Goal: Information Seeking & Learning: Learn about a topic

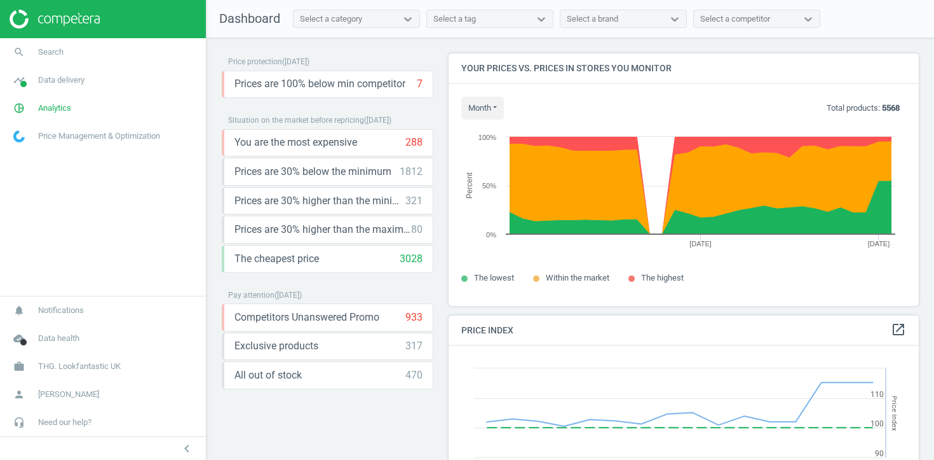
scroll to position [253, 471]
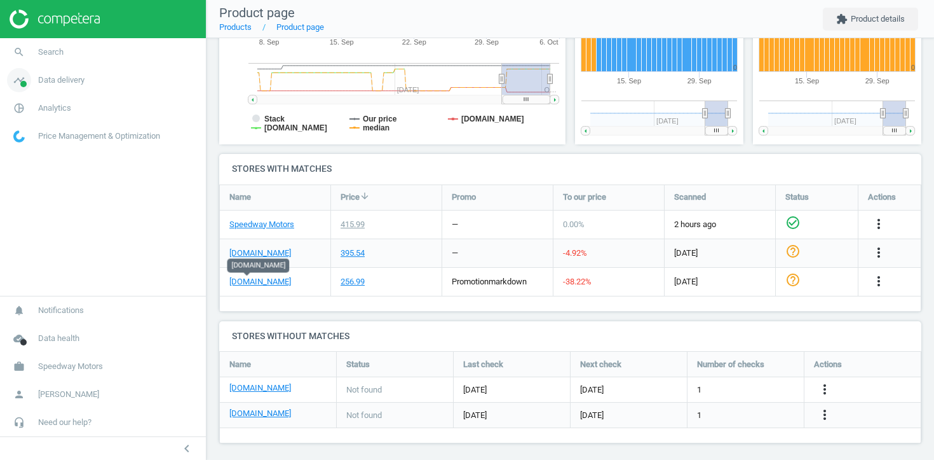
click at [93, 78] on link "timeline Data delivery" at bounding box center [103, 80] width 206 height 28
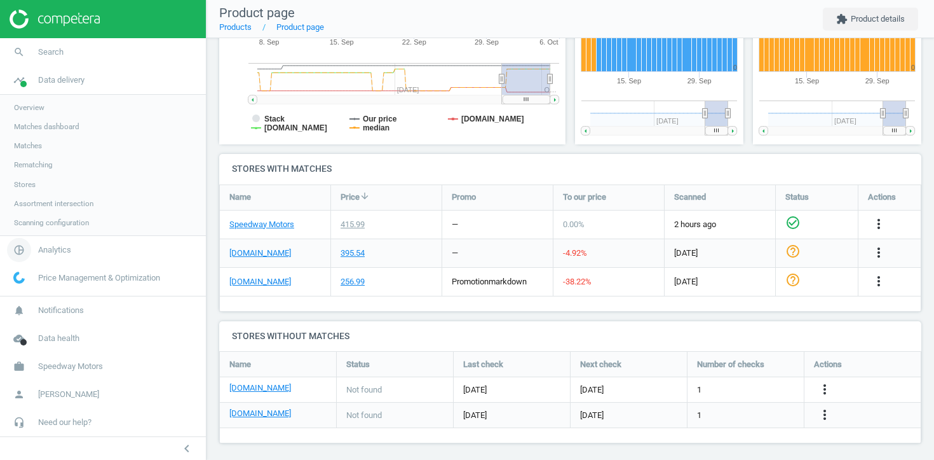
click at [32, 258] on span "pie_chart_outlined" at bounding box center [19, 250] width 38 height 28
click at [36, 158] on span "Products" at bounding box center [29, 154] width 30 height 10
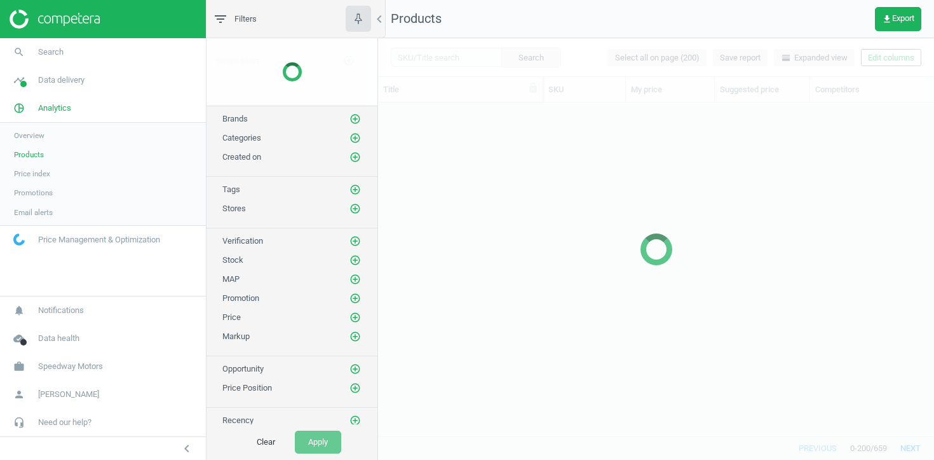
scroll to position [333, 556]
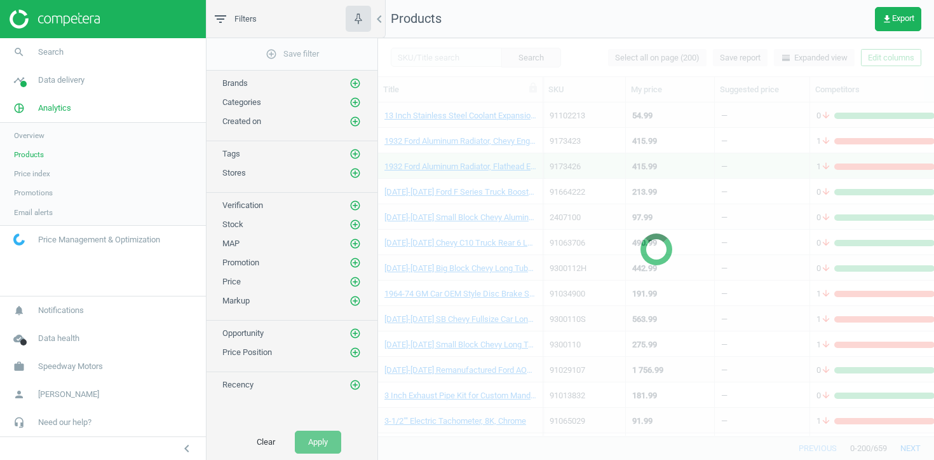
click at [881, 60] on div at bounding box center [656, 248] width 556 height 421
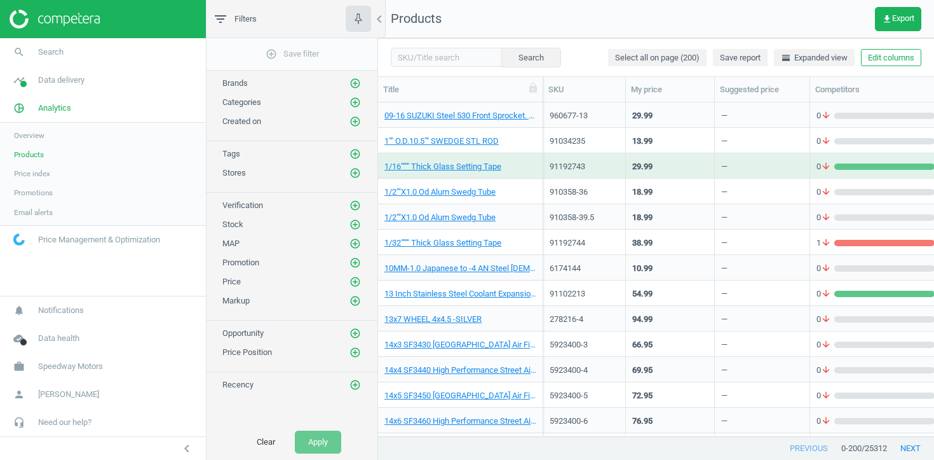
click at [881, 60] on button "Edit columns" at bounding box center [891, 58] width 60 height 18
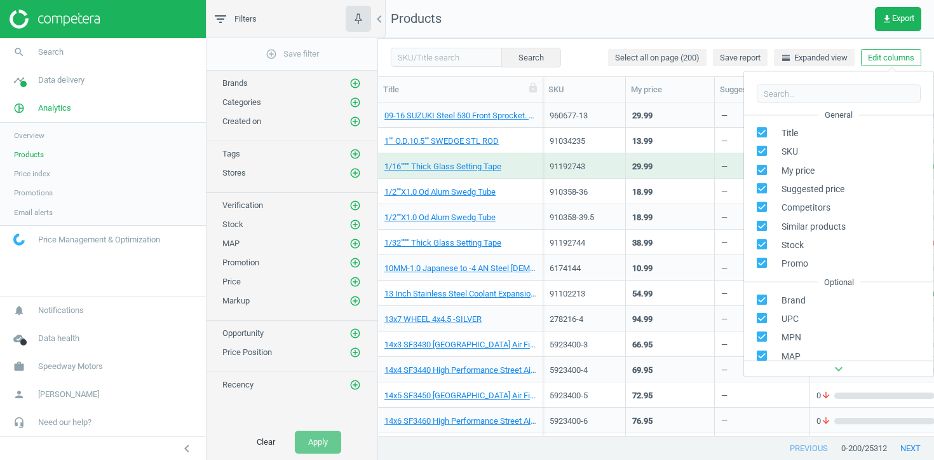
scroll to position [172, 0]
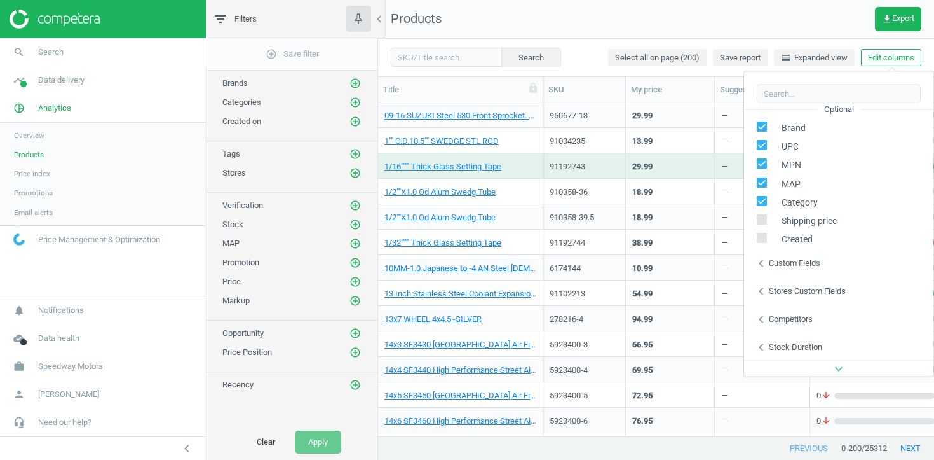
click at [785, 290] on div "Stores custom fields" at bounding box center [807, 290] width 77 height 11
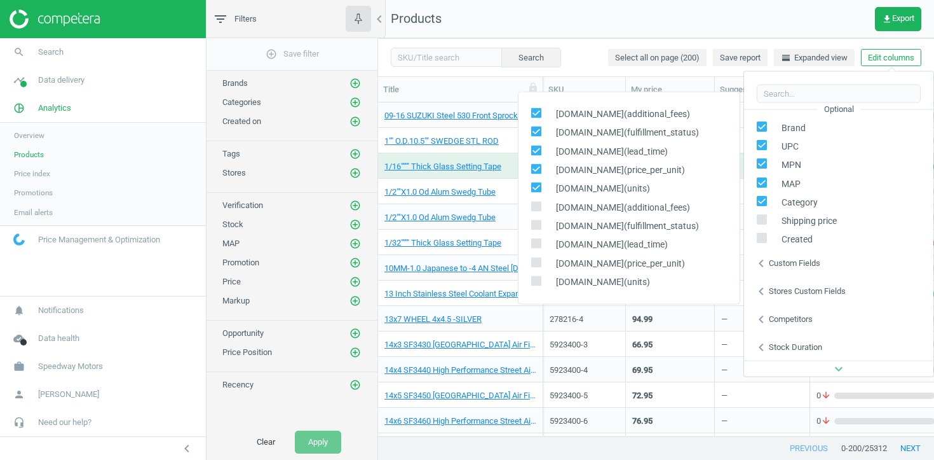
click at [681, 323] on div "94.99" at bounding box center [670, 318] width 76 height 22
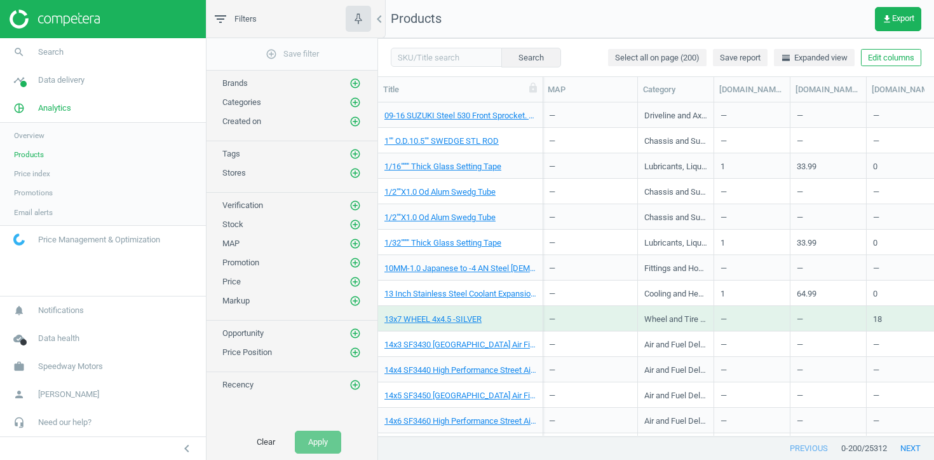
scroll to position [0, 1119]
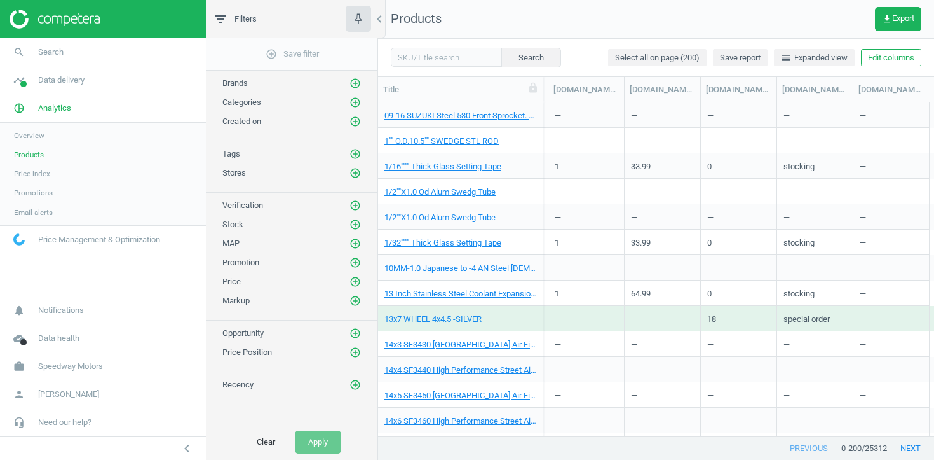
click at [896, 68] on div "Search Select all on page (200) Save report horizontal_split Expanded view Edit…" at bounding box center [656, 57] width 556 height 38
click at [896, 60] on button "Edit columns" at bounding box center [891, 58] width 60 height 18
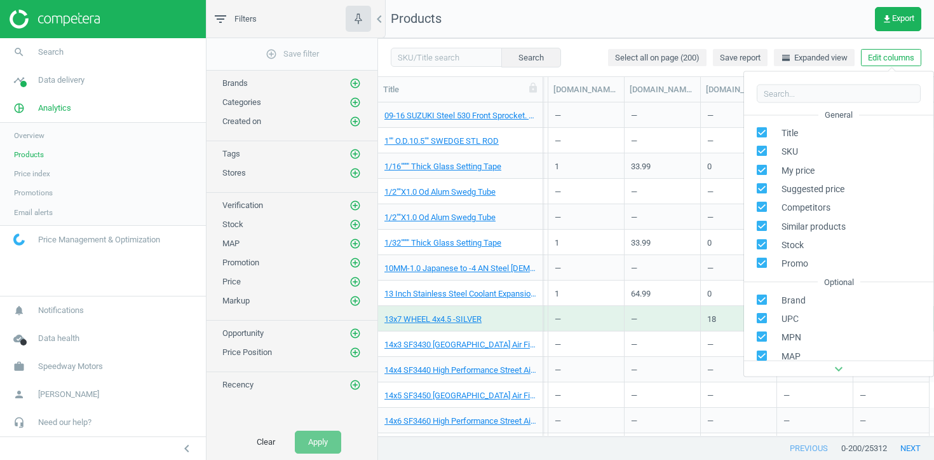
scroll to position [172, 0]
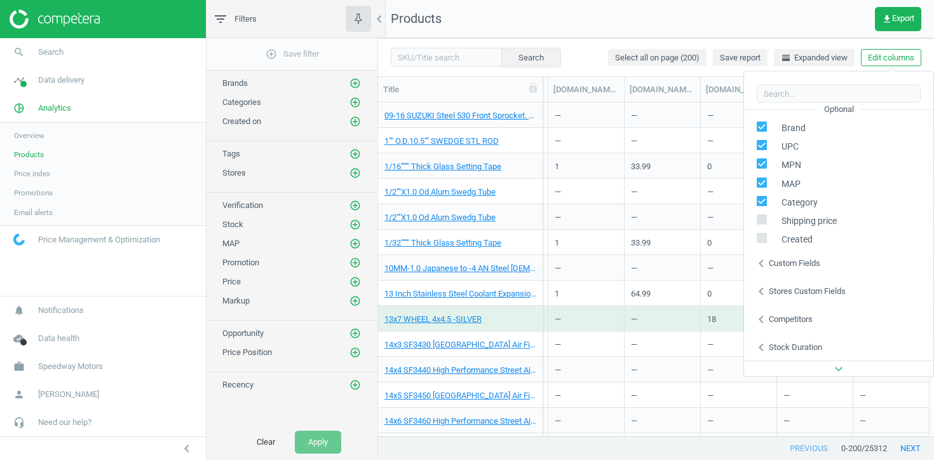
click at [785, 292] on div "Stores custom fields" at bounding box center [807, 290] width 77 height 11
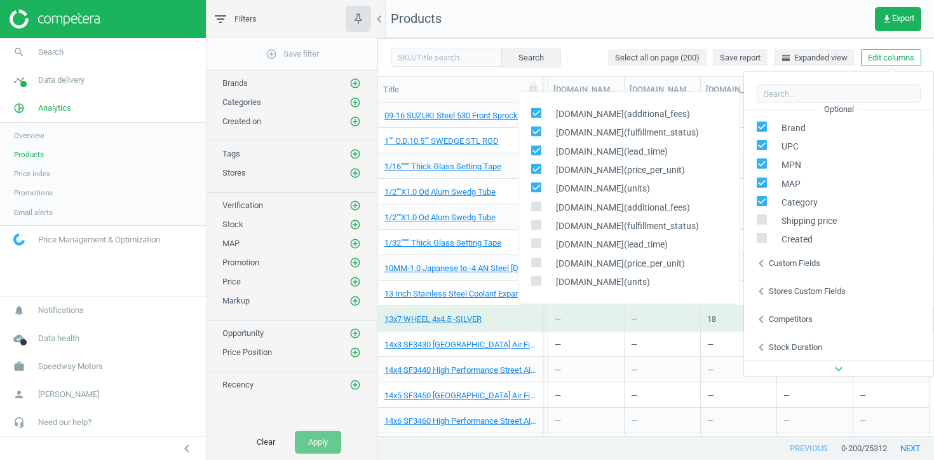
click at [533, 182] on icon at bounding box center [536, 187] width 10 height 10
click at [533, 183] on input "checkbox" at bounding box center [536, 187] width 8 height 8
checkbox input "false"
click at [535, 161] on div "summitracing.com(price_per_unit)" at bounding box center [629, 170] width 221 height 18
click at [535, 166] on input "checkbox" at bounding box center [536, 169] width 8 height 8
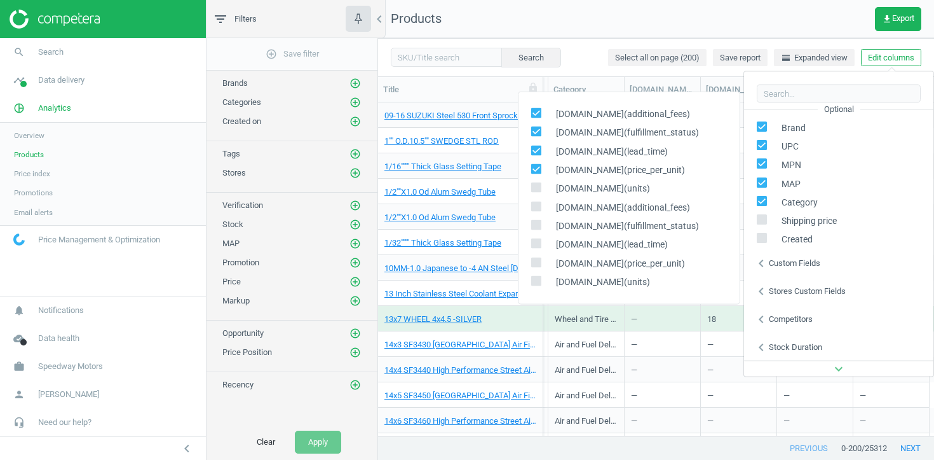
checkbox input "false"
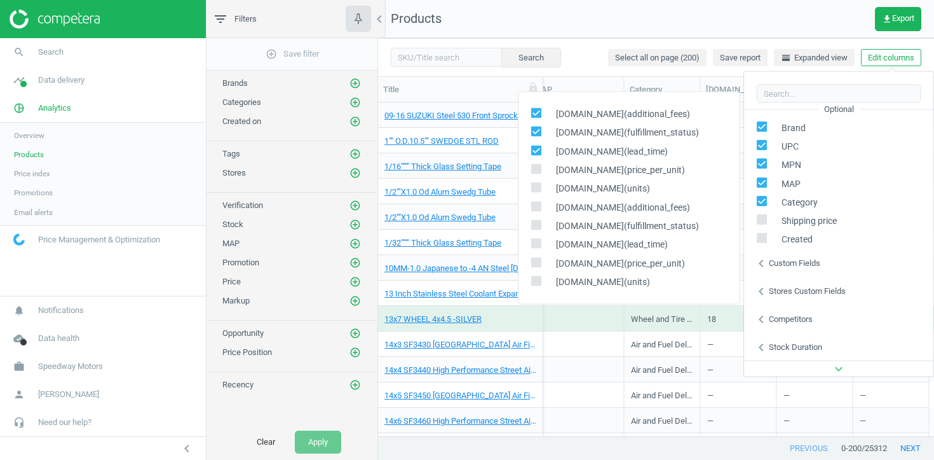
click at [535, 156] on span at bounding box center [536, 152] width 10 height 10
click at [535, 154] on input "checkbox" at bounding box center [536, 150] width 8 height 8
checkbox input "false"
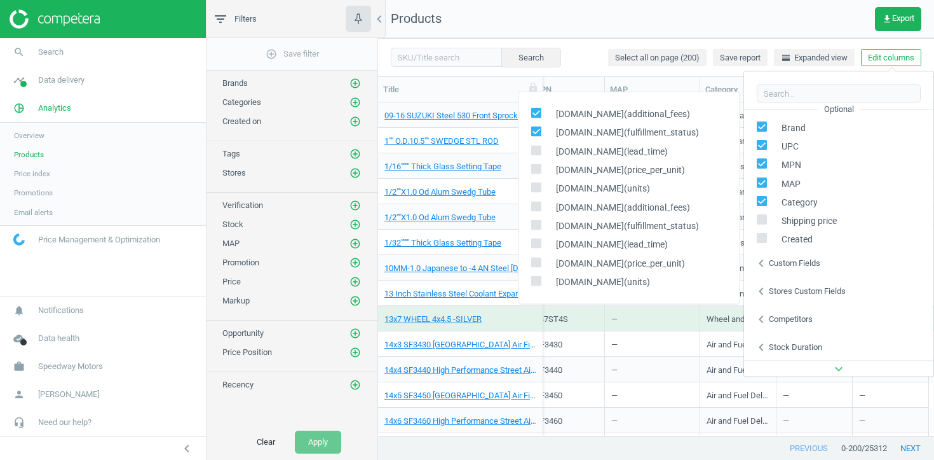
click at [536, 131] on input "checkbox" at bounding box center [536, 131] width 8 height 8
checkbox input "false"
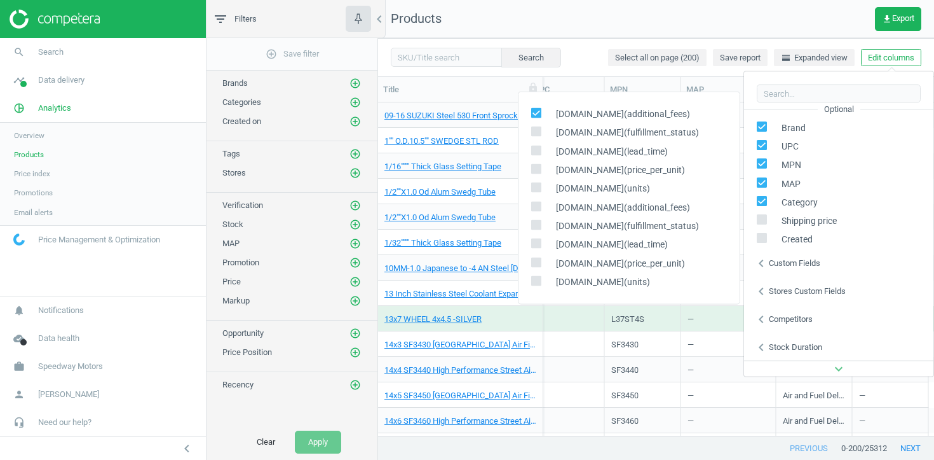
click at [536, 111] on input "checkbox" at bounding box center [536, 113] width 8 height 8
checkbox input "false"
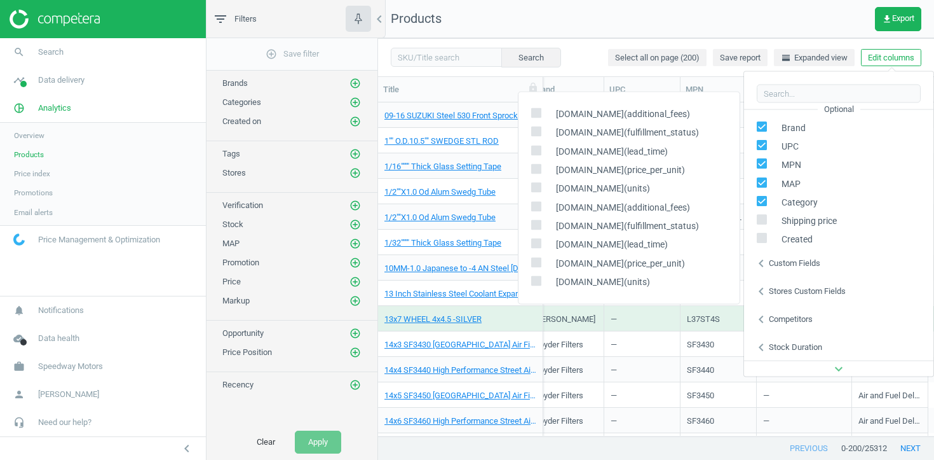
click at [531, 205] on icon at bounding box center [536, 206] width 10 height 10
click at [532, 205] on input "checkbox" at bounding box center [536, 206] width 8 height 8
checkbox input "true"
click at [531, 221] on icon at bounding box center [536, 224] width 10 height 10
click at [532, 221] on input "checkbox" at bounding box center [536, 225] width 8 height 8
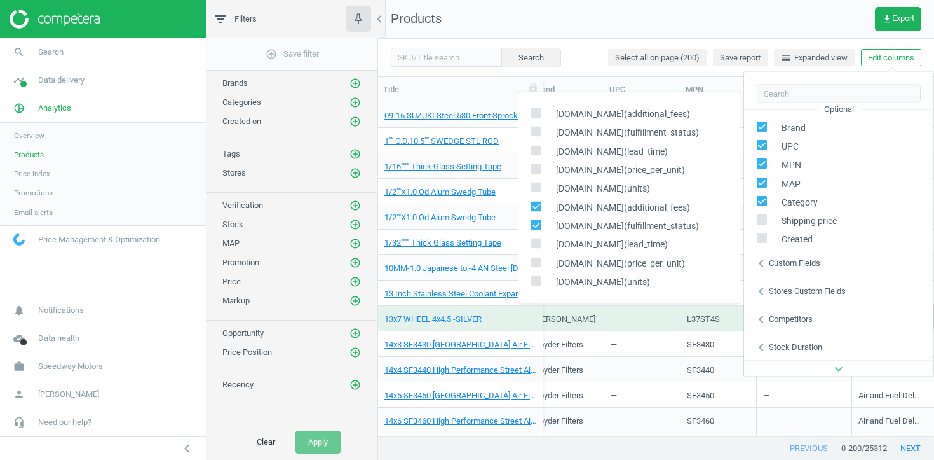
click at [531, 221] on icon at bounding box center [536, 224] width 10 height 10
click at [532, 221] on input "checkbox" at bounding box center [536, 225] width 8 height 8
click at [532, 224] on input "checkbox" at bounding box center [536, 225] width 8 height 8
checkbox input "true"
click at [532, 245] on input "checkbox" at bounding box center [536, 243] width 8 height 8
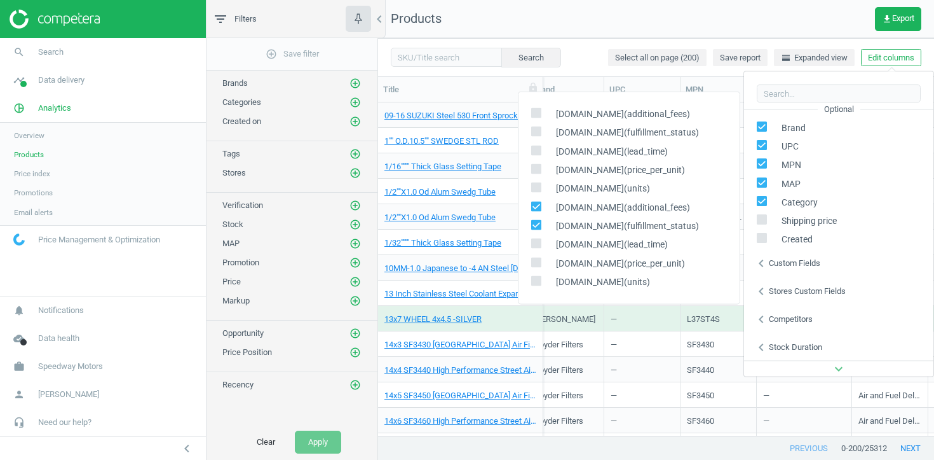
checkbox input "true"
click at [532, 259] on input "checkbox" at bounding box center [536, 262] width 8 height 8
checkbox input "true"
click at [537, 282] on input "checkbox" at bounding box center [536, 281] width 8 height 8
checkbox input "true"
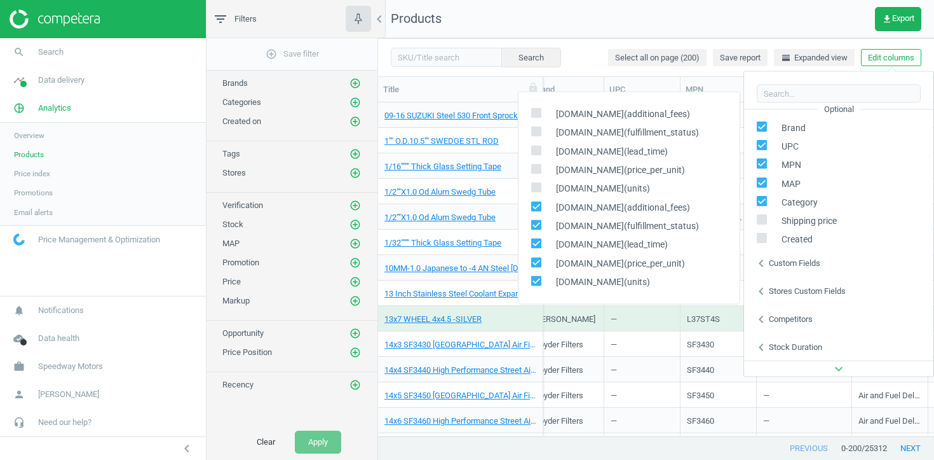
click at [594, 327] on div "Bassett" at bounding box center [566, 318] width 63 height 22
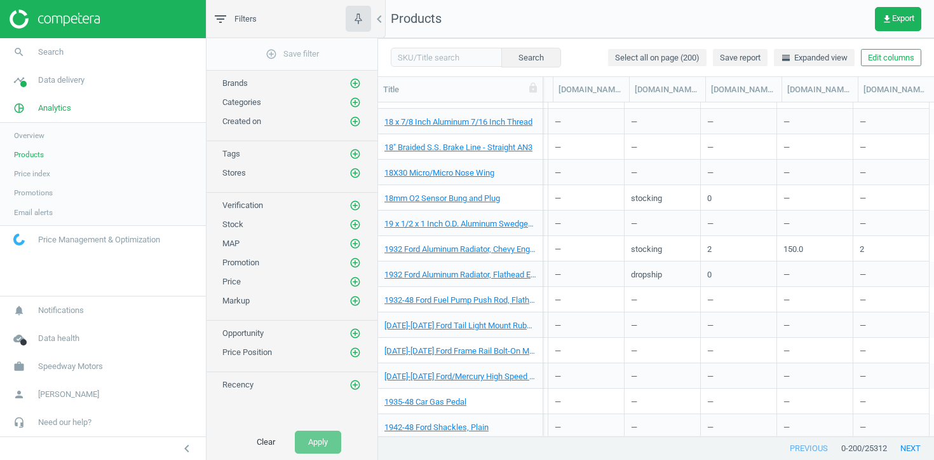
scroll to position [407, 0]
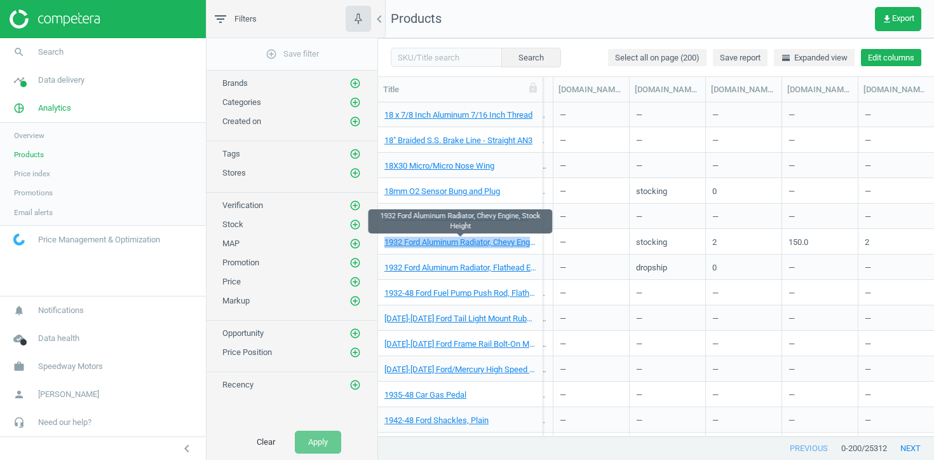
click at [910, 58] on button "Edit columns" at bounding box center [891, 58] width 60 height 18
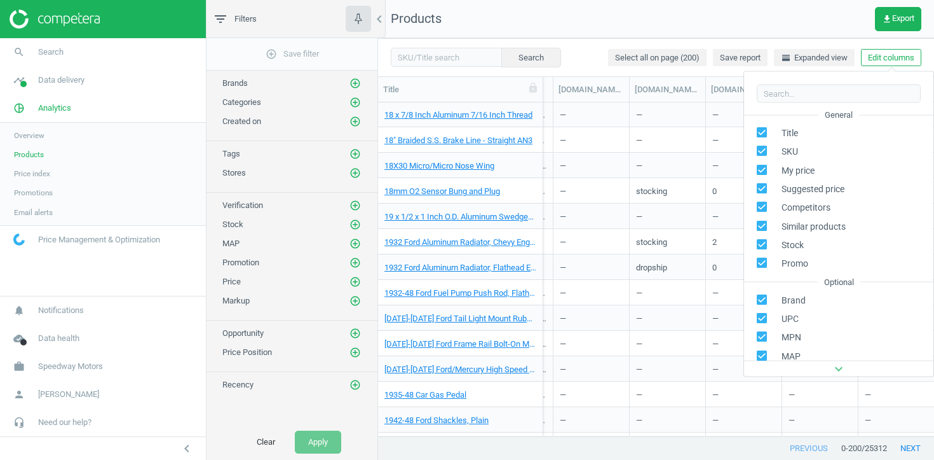
scroll to position [172, 0]
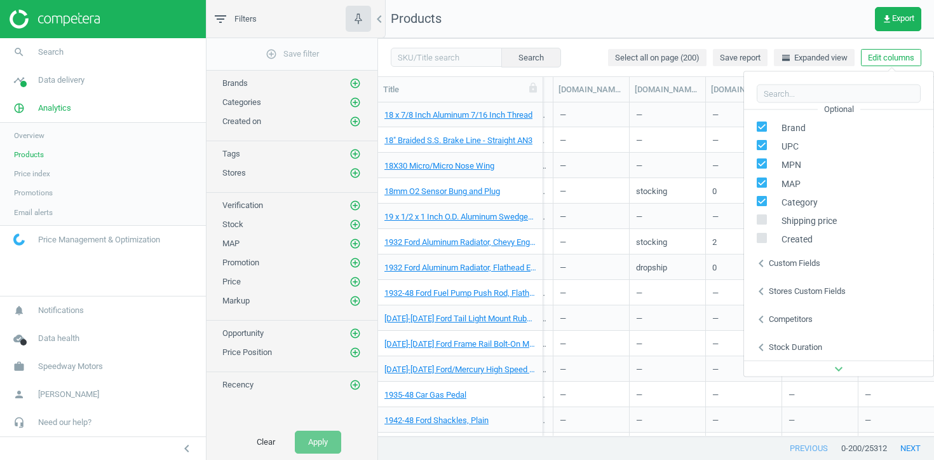
click at [811, 289] on div "Stores custom fields" at bounding box center [807, 290] width 77 height 11
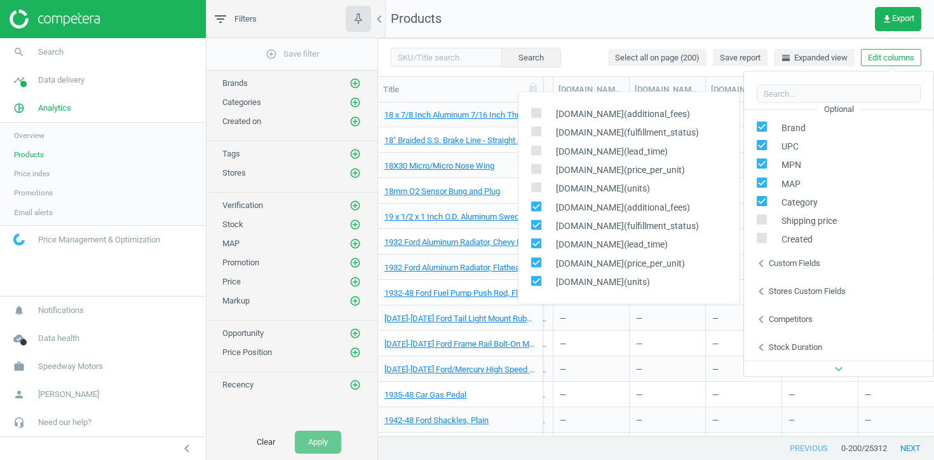
click at [664, 350] on div "—" at bounding box center [667, 343] width 63 height 22
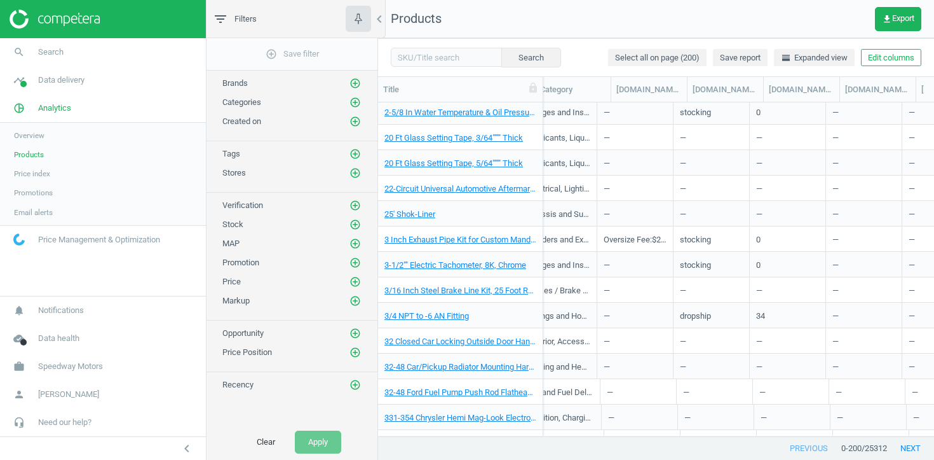
scroll to position [1935, 0]
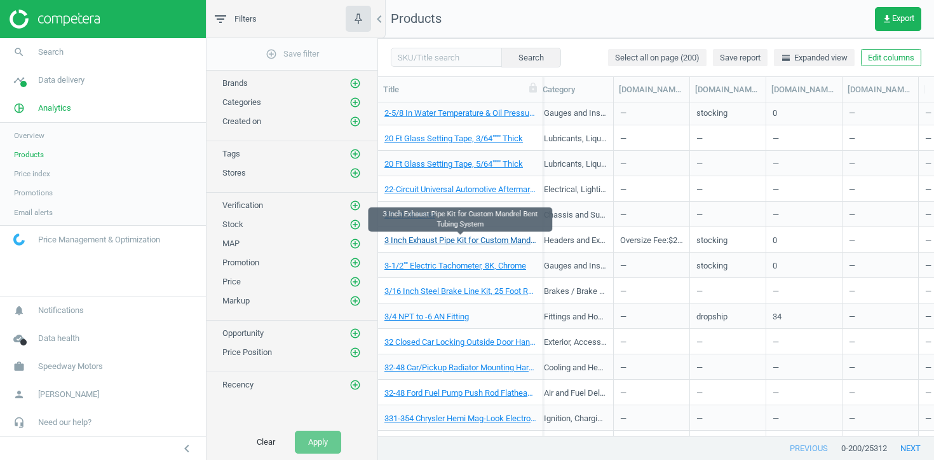
click at [513, 240] on link "3 Inch Exhaust Pipe Kit for Custom Mandrel Bent Tubing System" at bounding box center [461, 240] width 152 height 11
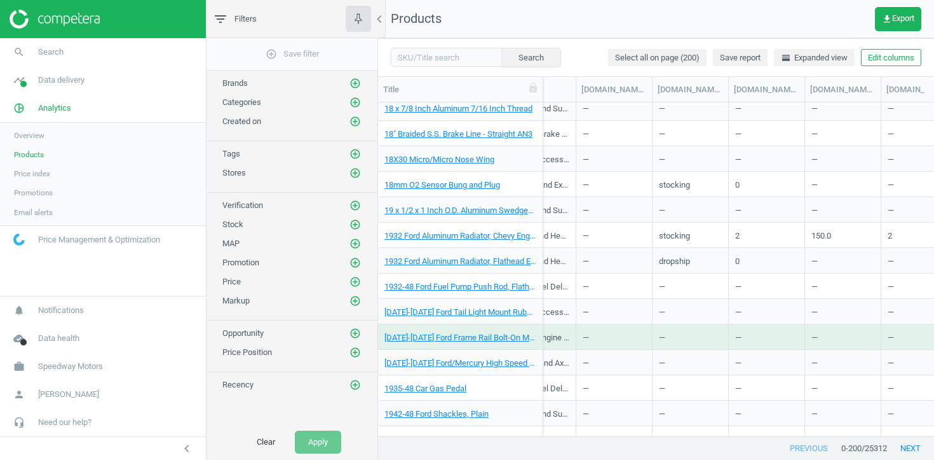
scroll to position [413, 0]
click at [572, 236] on div "Cooling and Heating / Radiators and Components / Radiators" at bounding box center [538, 235] width 76 height 25
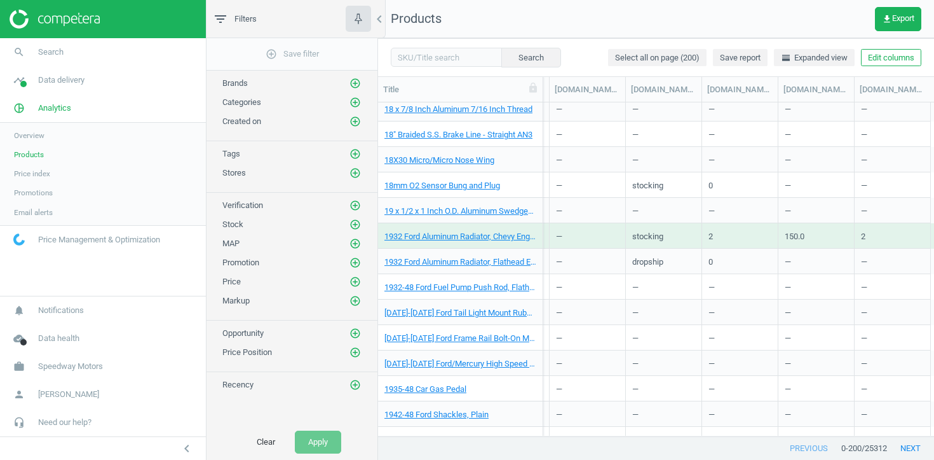
scroll to position [0, 1119]
click at [355, 175] on icon "add_circle_outline" at bounding box center [355, 172] width 11 height 11
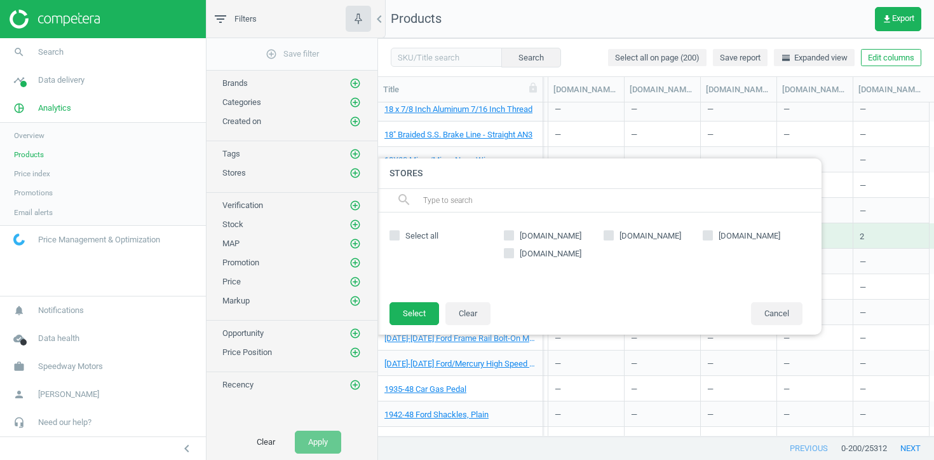
click at [708, 234] on input "pitstopusa.com" at bounding box center [708, 235] width 8 height 8
checkbox input "true"
click at [419, 320] on button "Select" at bounding box center [415, 313] width 50 height 23
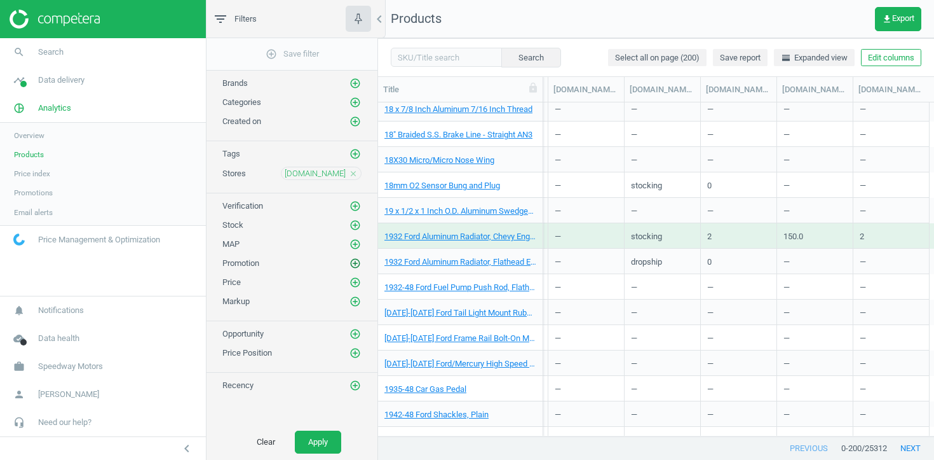
click at [357, 266] on icon "add_circle_outline" at bounding box center [355, 262] width 11 height 11
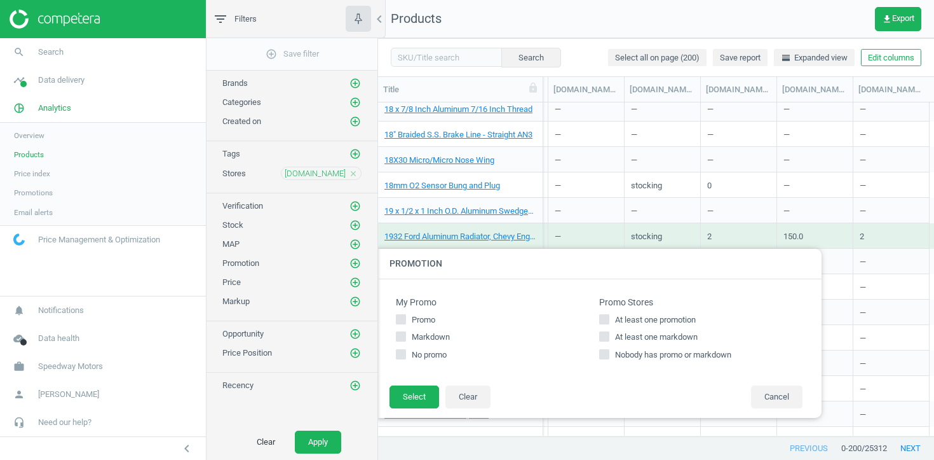
click at [606, 317] on input "At least one promotion" at bounding box center [605, 319] width 8 height 8
checkbox input "true"
click at [604, 336] on input "At least one markdown" at bounding box center [605, 336] width 8 height 8
checkbox input "true"
click at [425, 386] on button "Select" at bounding box center [415, 396] width 50 height 23
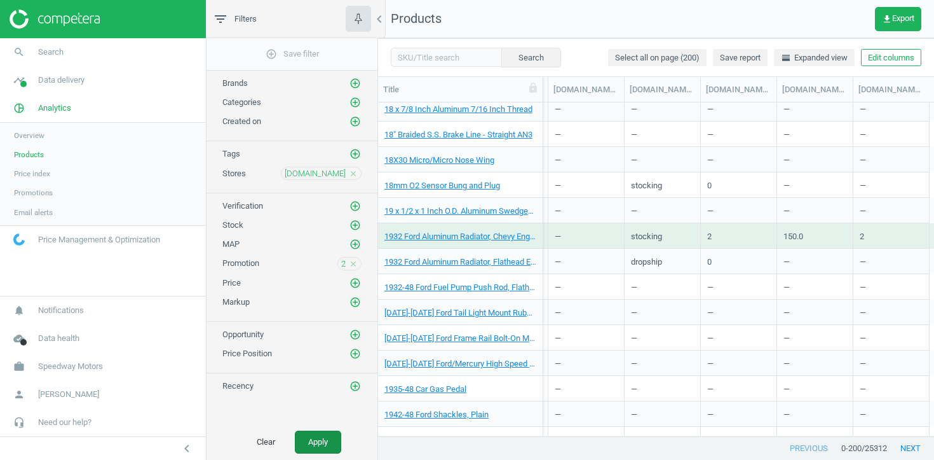
click at [315, 441] on button "Apply" at bounding box center [318, 441] width 46 height 23
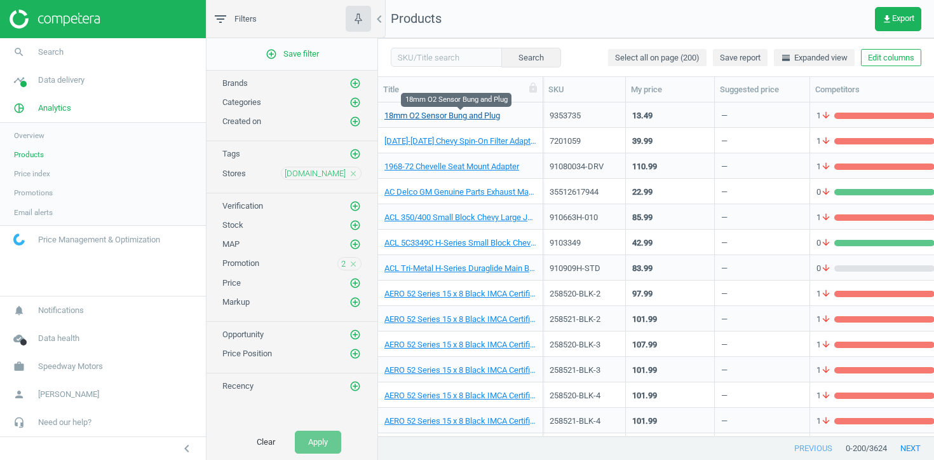
click at [443, 116] on link "18mm O2 Sensor Bung and Plug" at bounding box center [443, 115] width 116 height 11
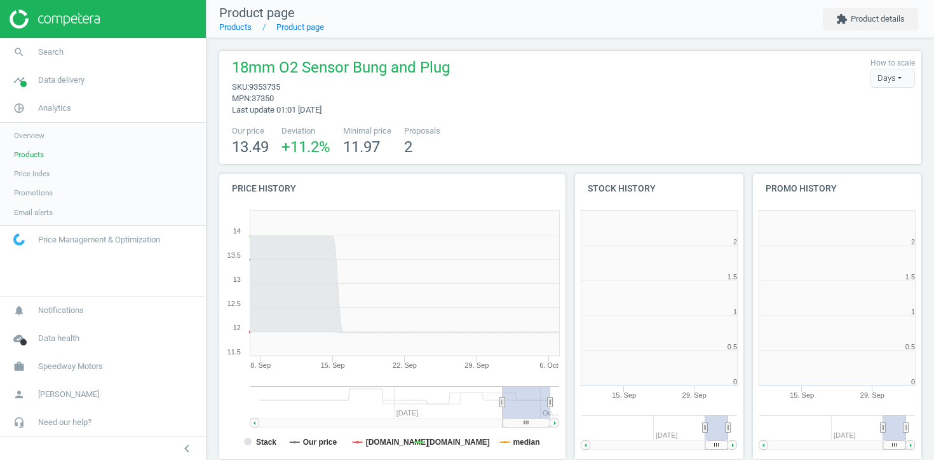
scroll to position [255, 169]
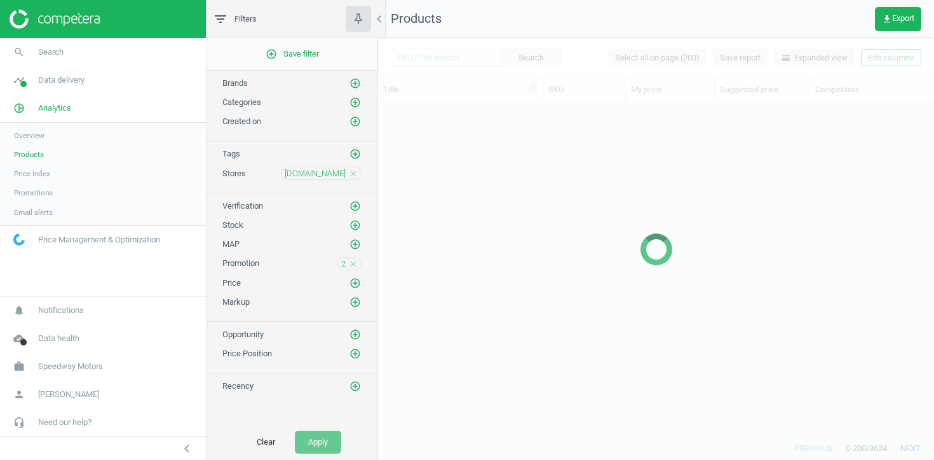
scroll to position [333, 556]
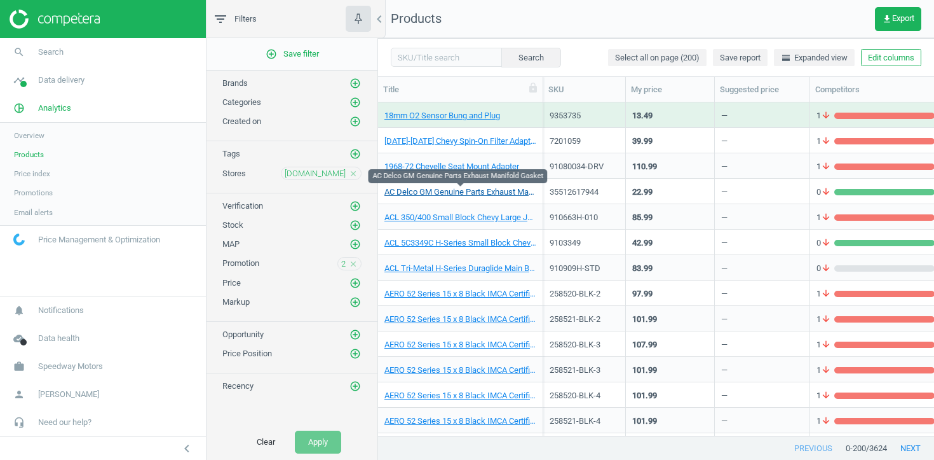
click at [477, 192] on link "AC Delco GM Genuine Parts Exhaust Manifold Gasket" at bounding box center [461, 191] width 152 height 11
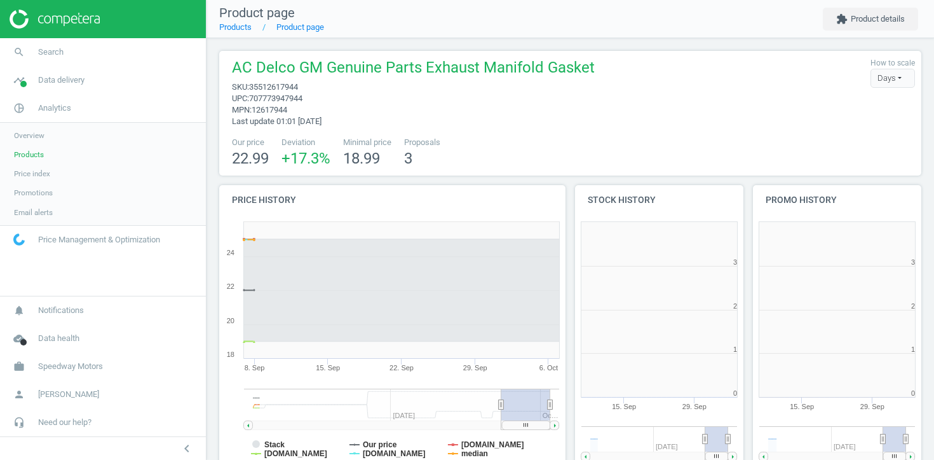
scroll to position [255, 169]
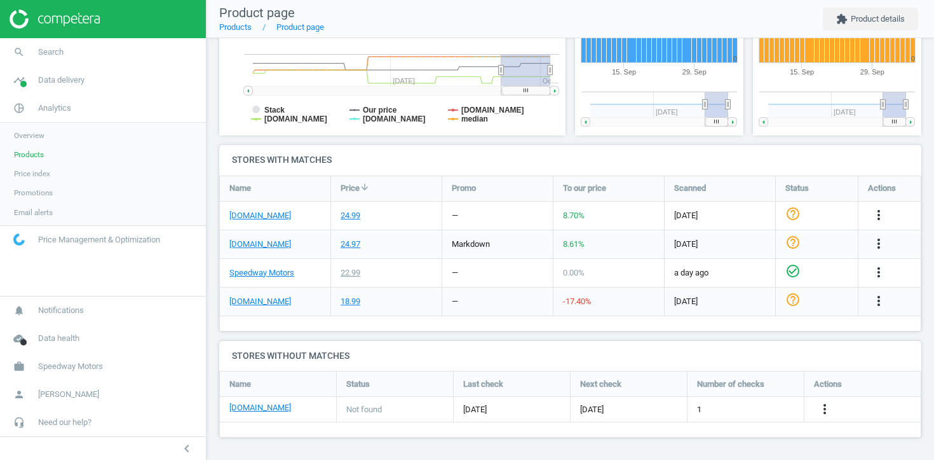
click at [252, 250] on div "pitstopusa.com" at bounding box center [275, 244] width 111 height 28
click at [252, 243] on link "pitstopusa.com" at bounding box center [260, 243] width 62 height 11
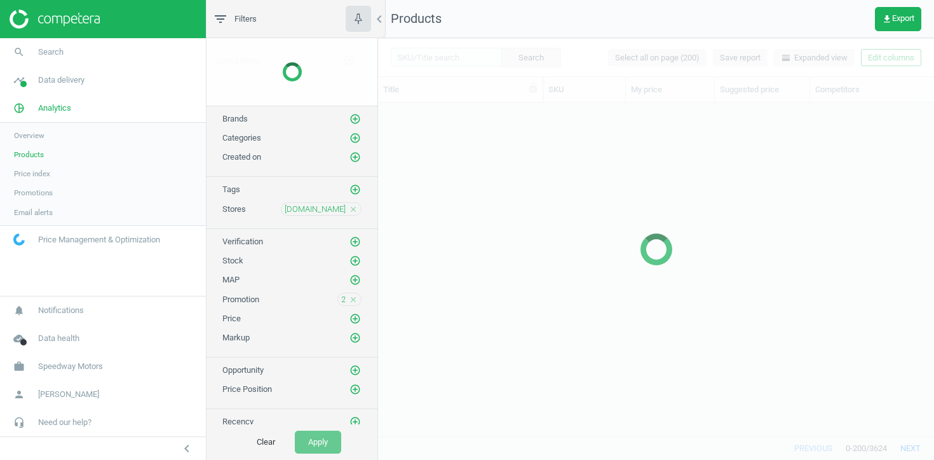
scroll to position [333, 556]
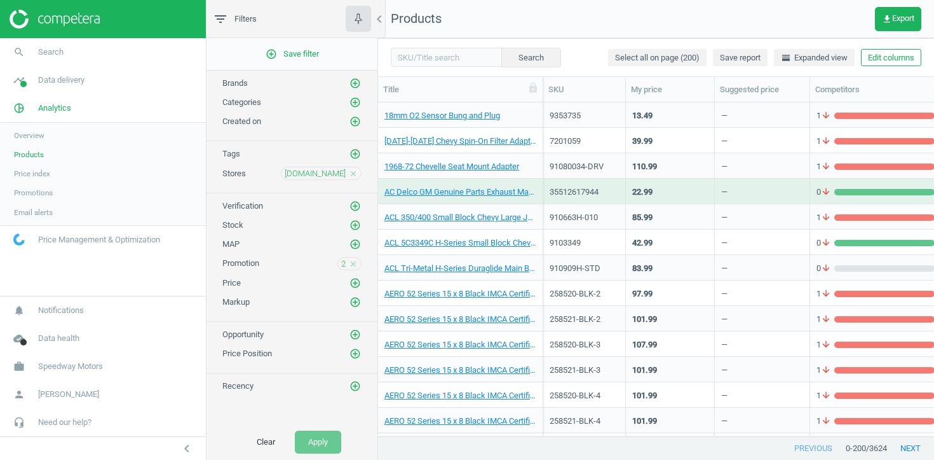
click at [346, 263] on div "2 close" at bounding box center [350, 263] width 24 height 13
click at [343, 266] on span "2" at bounding box center [343, 263] width 4 height 11
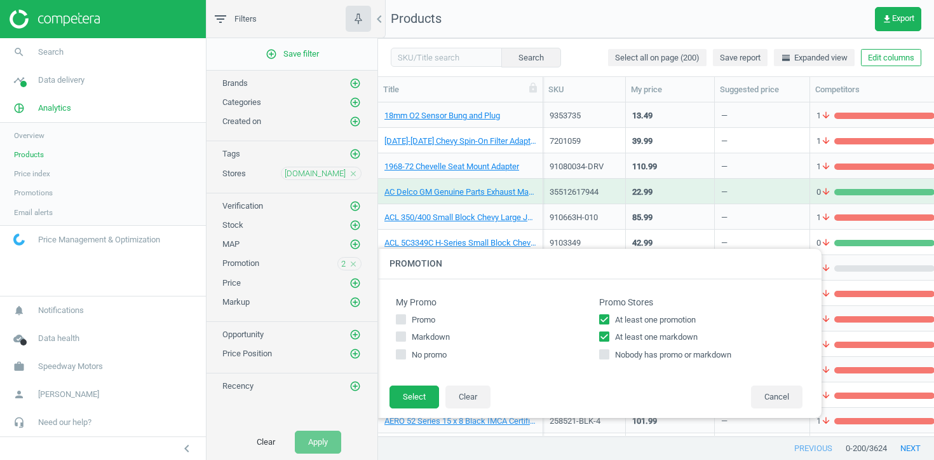
click at [603, 334] on input "At least one markdown" at bounding box center [605, 336] width 8 height 8
checkbox input "false"
click at [417, 395] on button "Select" at bounding box center [415, 396] width 50 height 23
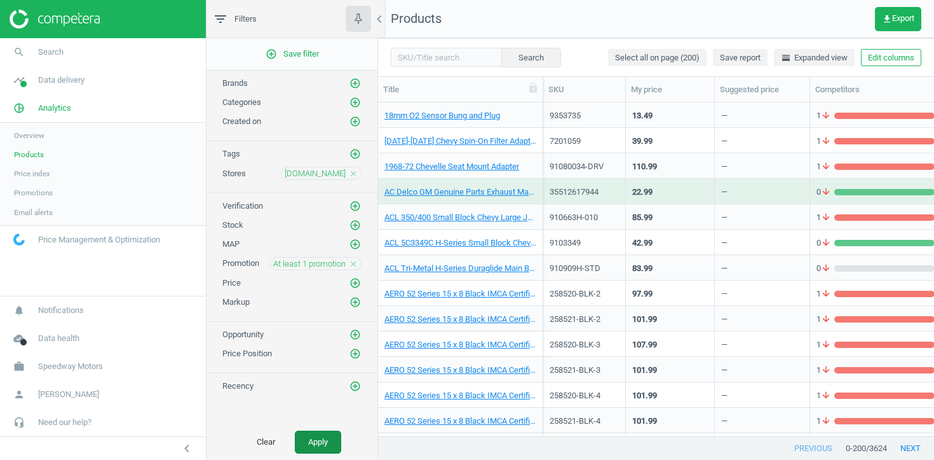
click at [321, 444] on button "Apply" at bounding box center [318, 441] width 46 height 23
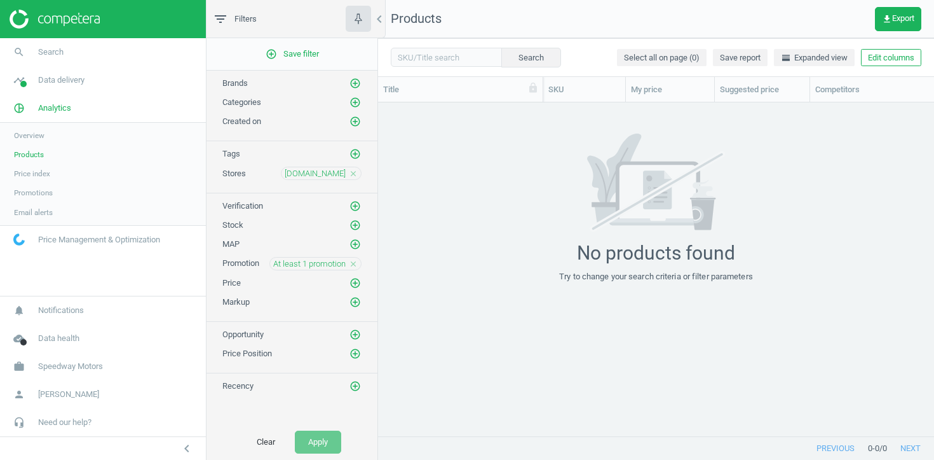
click at [354, 265] on icon "close" at bounding box center [353, 263] width 9 height 9
click at [357, 222] on icon "add_circle_outline" at bounding box center [355, 224] width 11 height 11
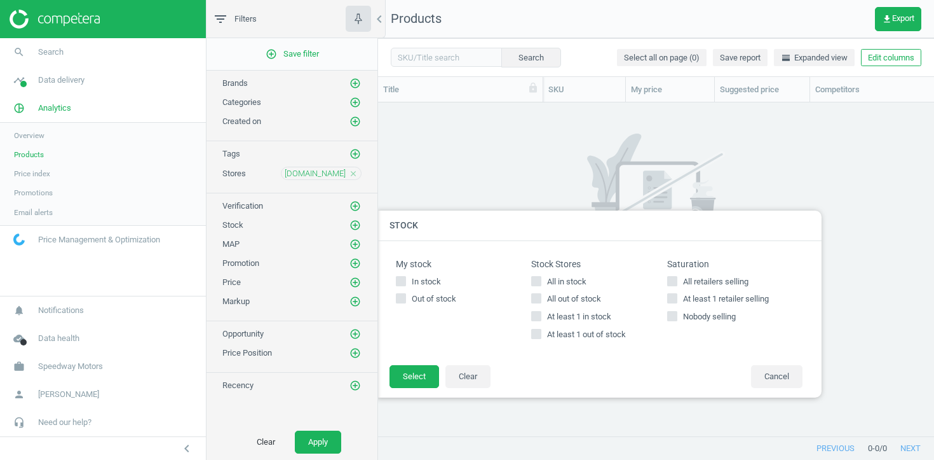
click at [563, 335] on span "At least 1 out of stock" at bounding box center [587, 334] width 84 height 11
click at [541, 335] on input "At least 1 out of stock" at bounding box center [537, 334] width 8 height 8
checkbox input "true"
click at [420, 377] on button "Select" at bounding box center [415, 376] width 50 height 23
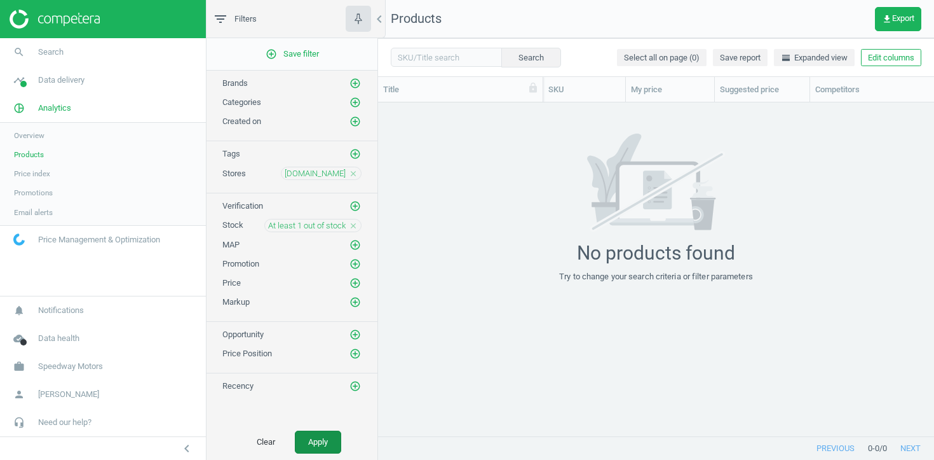
click at [311, 452] on button "Apply" at bounding box center [318, 441] width 46 height 23
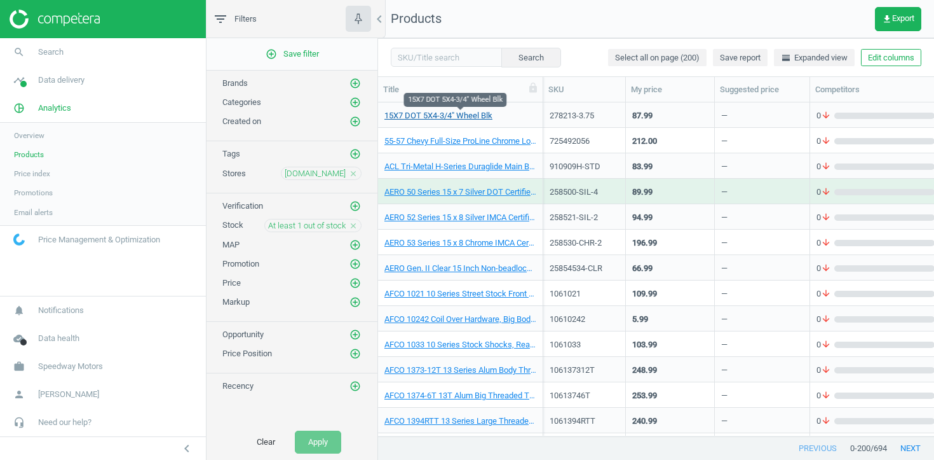
click at [464, 114] on link "15X7 DOT 5X4-3/4" Wheel Blk" at bounding box center [439, 115] width 108 height 11
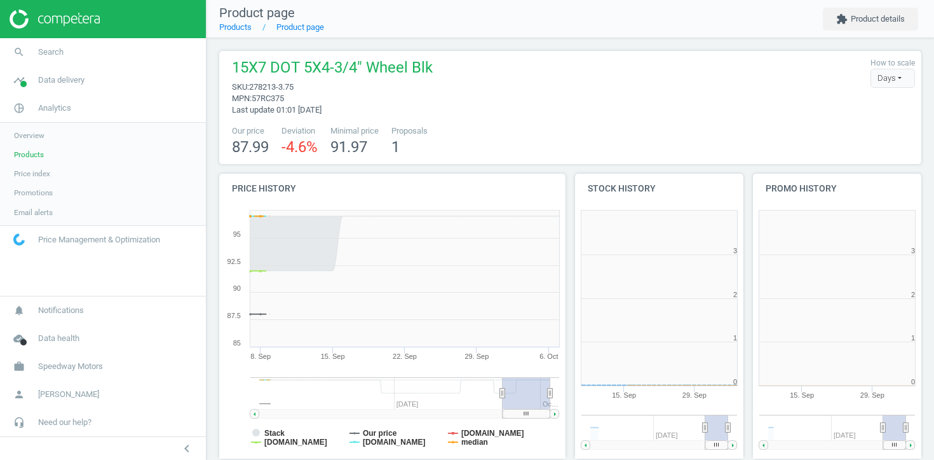
scroll to position [6, 6]
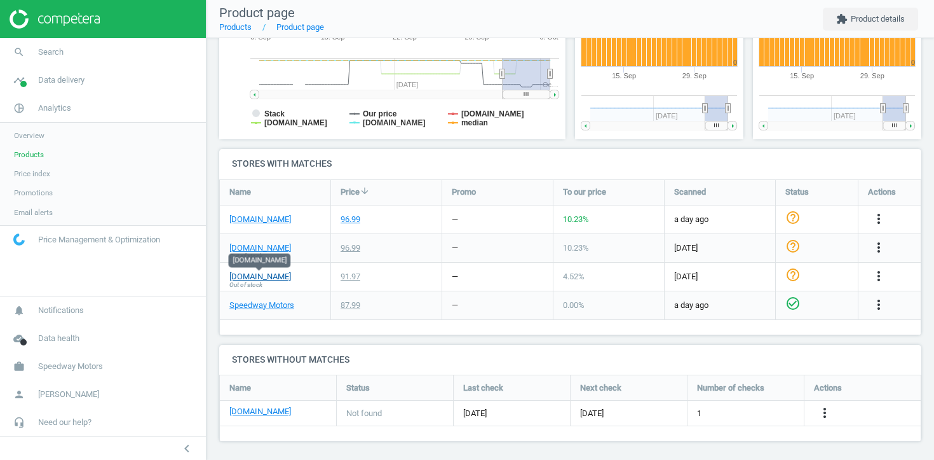
click at [258, 278] on link "pitstopusa.com" at bounding box center [260, 276] width 62 height 11
click at [39, 161] on link "Products" at bounding box center [103, 154] width 206 height 19
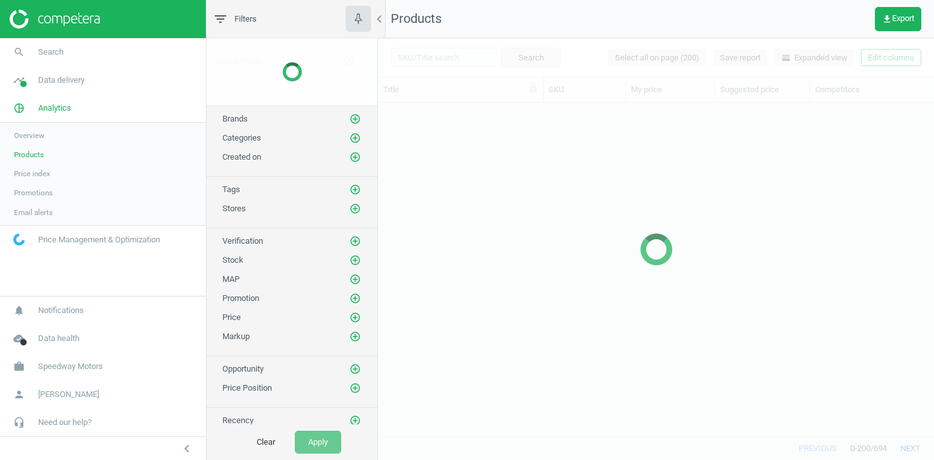
scroll to position [333, 556]
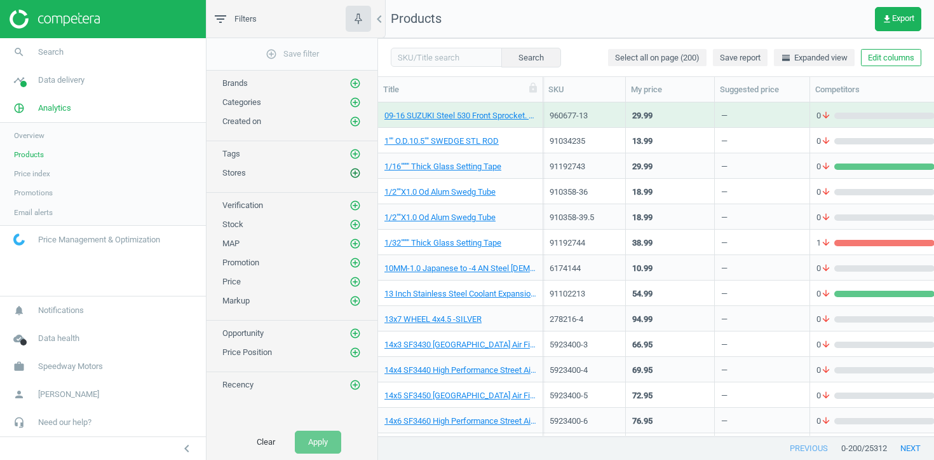
click at [359, 174] on icon "add_circle_outline" at bounding box center [355, 172] width 11 height 11
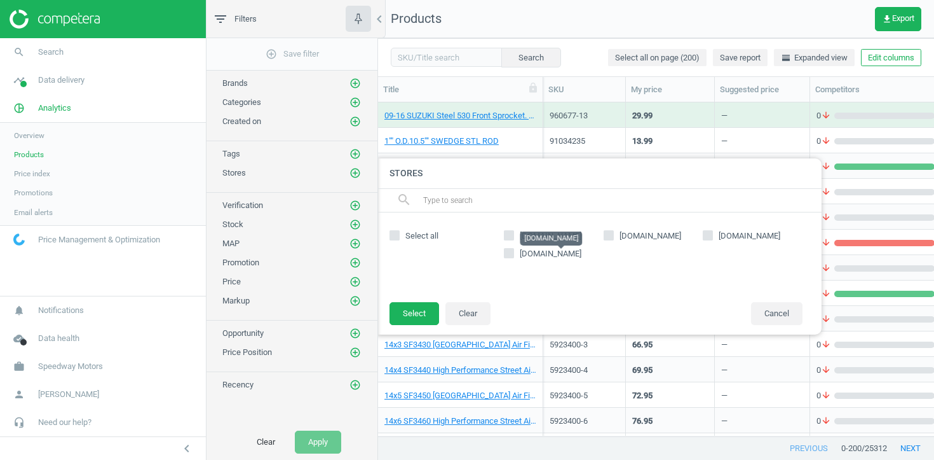
drag, startPoint x: 552, startPoint y: 256, endPoint x: 478, endPoint y: 275, distance: 76.2
click at [549, 256] on span "classicindustries.com" at bounding box center [551, 254] width 62 height 10
click at [417, 310] on button "Select" at bounding box center [415, 313] width 50 height 23
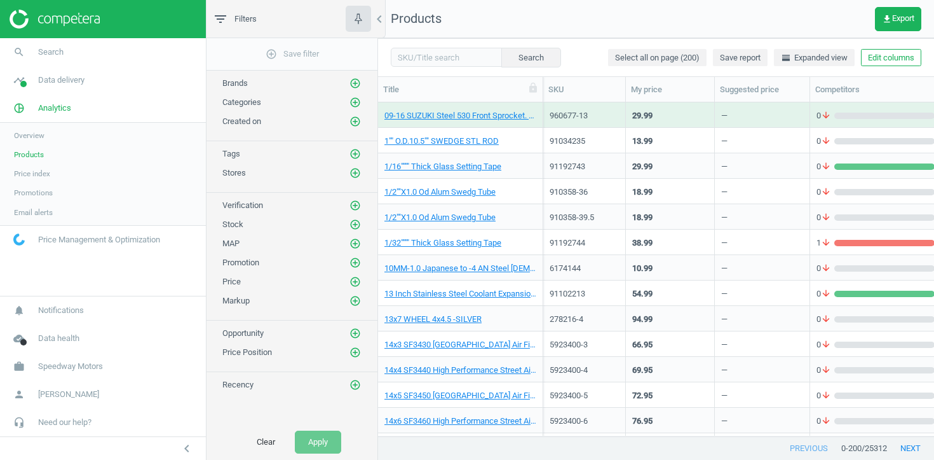
click at [358, 179] on div "add_circle_outline Save filter Brands add_circle_outline Categories add_circle_…" at bounding box center [292, 231] width 171 height 386
click at [357, 175] on icon "add_circle_outline" at bounding box center [355, 172] width 11 height 11
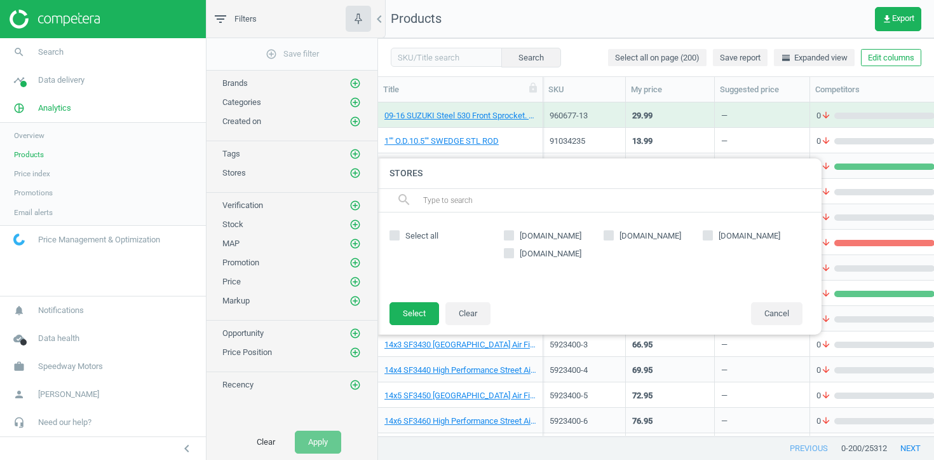
drag, startPoint x: 508, startPoint y: 253, endPoint x: 432, endPoint y: 313, distance: 97.3
click at [508, 253] on input "classicindustries.com" at bounding box center [509, 253] width 8 height 8
checkbox input "true"
click at [400, 338] on div "Stores search Select all classicindustries.com close summitracing.com jegs.com …" at bounding box center [603, 246] width 450 height 189
click at [410, 320] on button "Select" at bounding box center [415, 313] width 50 height 23
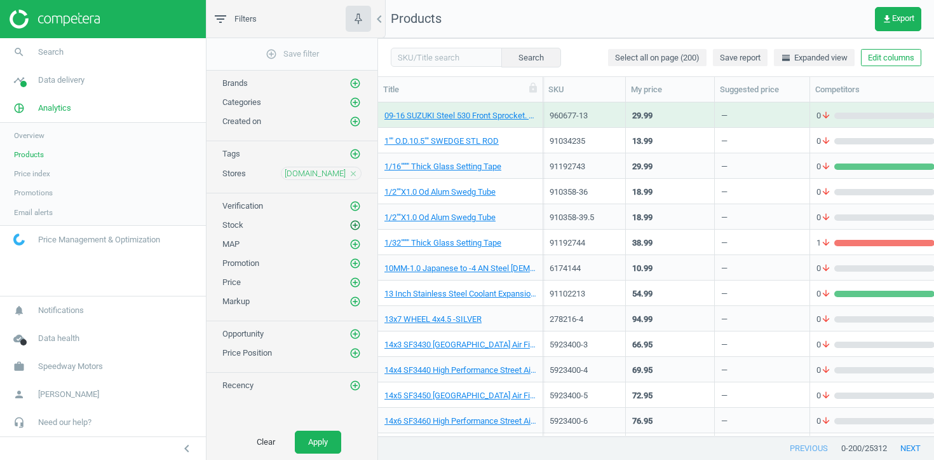
click at [357, 228] on icon "add_circle_outline" at bounding box center [355, 224] width 11 height 11
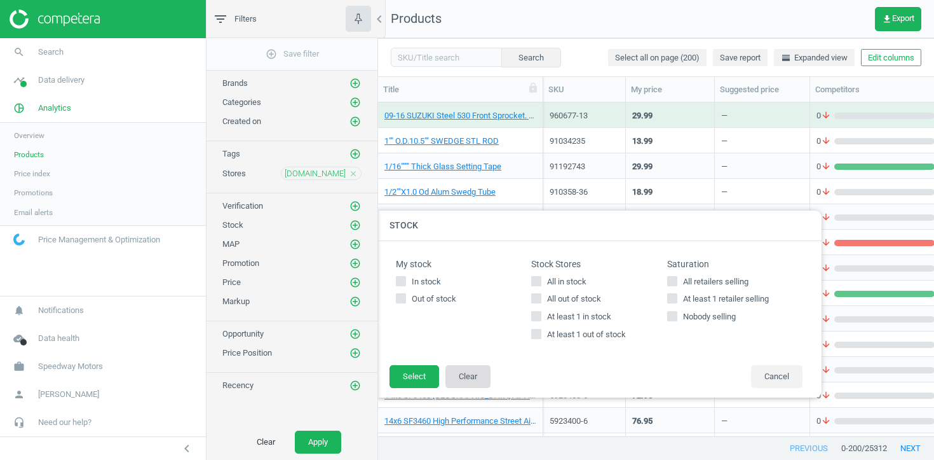
click at [476, 376] on button "Clear" at bounding box center [468, 376] width 45 height 23
click at [785, 374] on button "Cancel" at bounding box center [776, 376] width 51 height 23
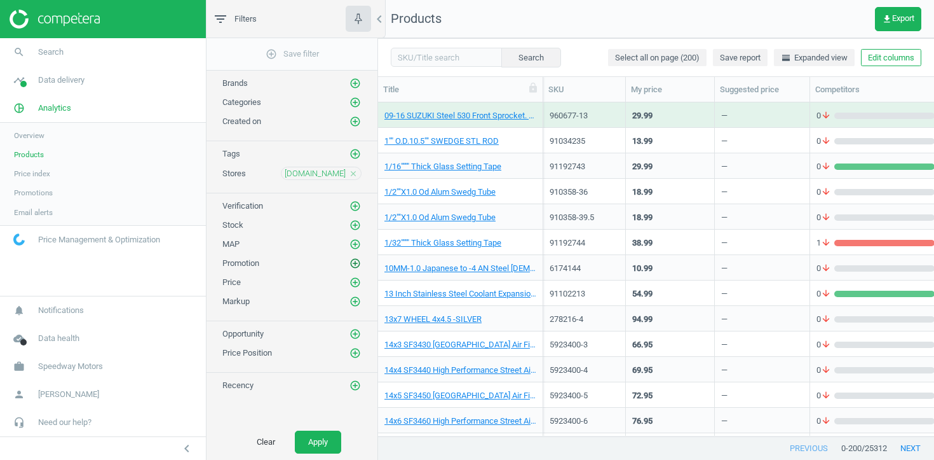
click at [356, 261] on icon "add_circle_outline" at bounding box center [355, 262] width 11 height 11
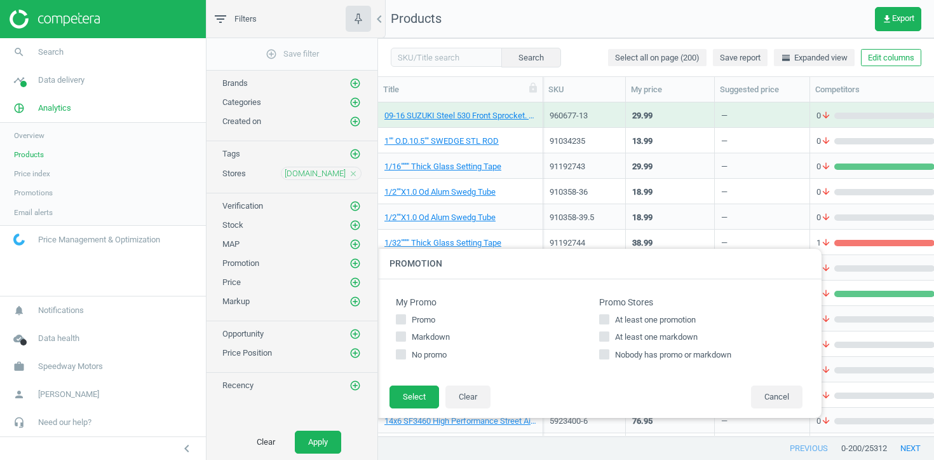
drag, startPoint x: 636, startPoint y: 315, endPoint x: 634, endPoint y: 324, distance: 9.0
click at [636, 316] on span "At least one promotion" at bounding box center [656, 319] width 86 height 11
click at [609, 316] on input "At least one promotion" at bounding box center [605, 319] width 8 height 8
checkbox input "true"
click at [631, 335] on span "At least one markdown" at bounding box center [657, 336] width 88 height 11
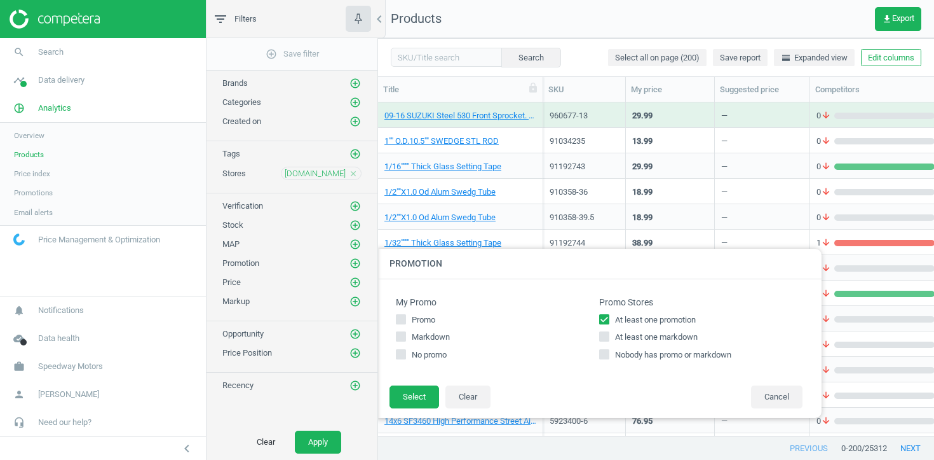
click at [609, 335] on input "At least one markdown" at bounding box center [605, 336] width 8 height 8
checkbox input "true"
click at [418, 393] on button "Select" at bounding box center [415, 396] width 50 height 23
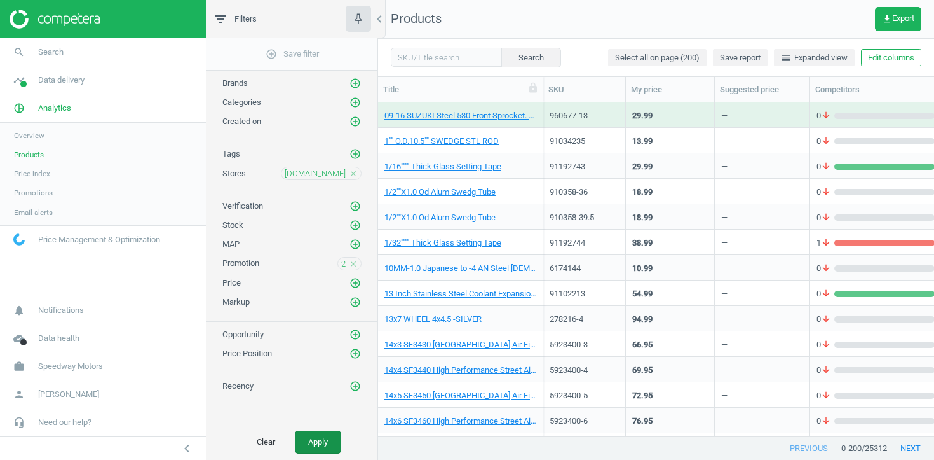
click at [318, 451] on button "Apply" at bounding box center [318, 441] width 46 height 23
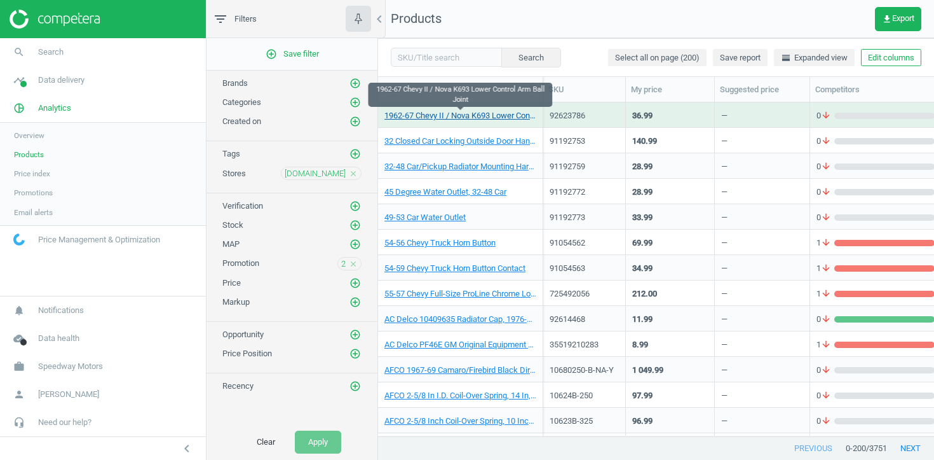
click at [536, 114] on link "1962-67 Chevy II / Nova K693 Lower Control Arm Ball Joint" at bounding box center [461, 115] width 152 height 11
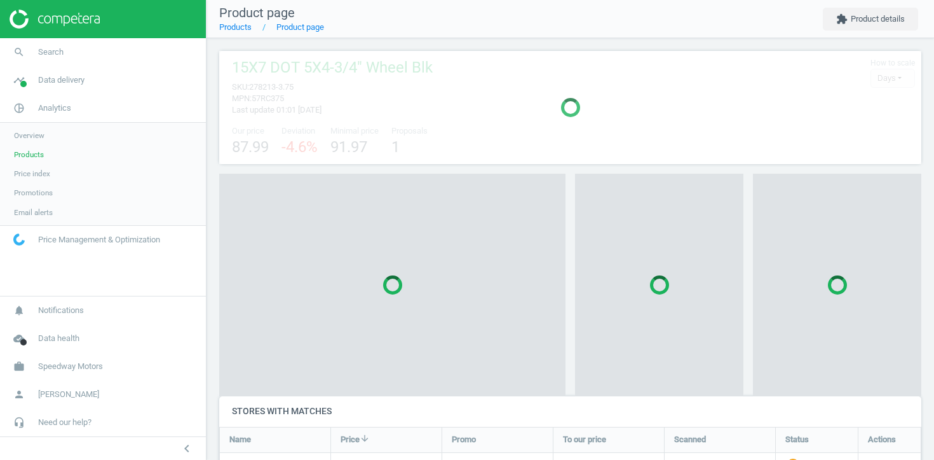
click at [536, 114] on div at bounding box center [570, 107] width 702 height 113
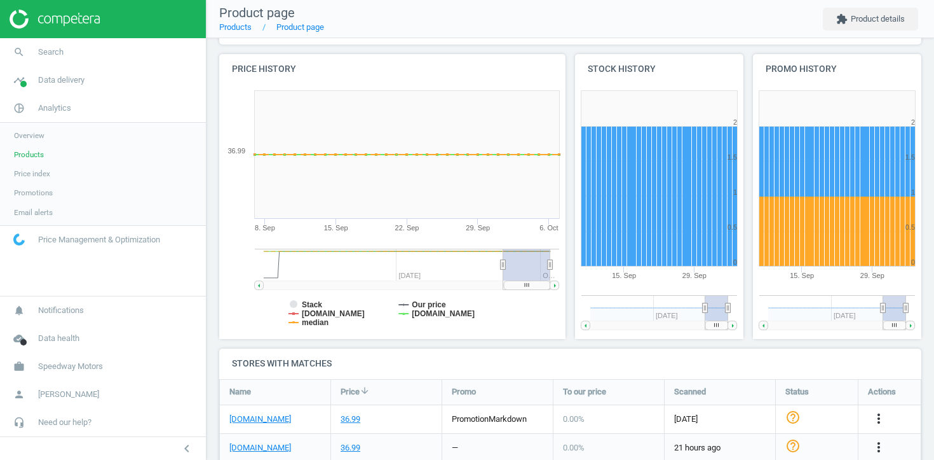
scroll to position [320, 0]
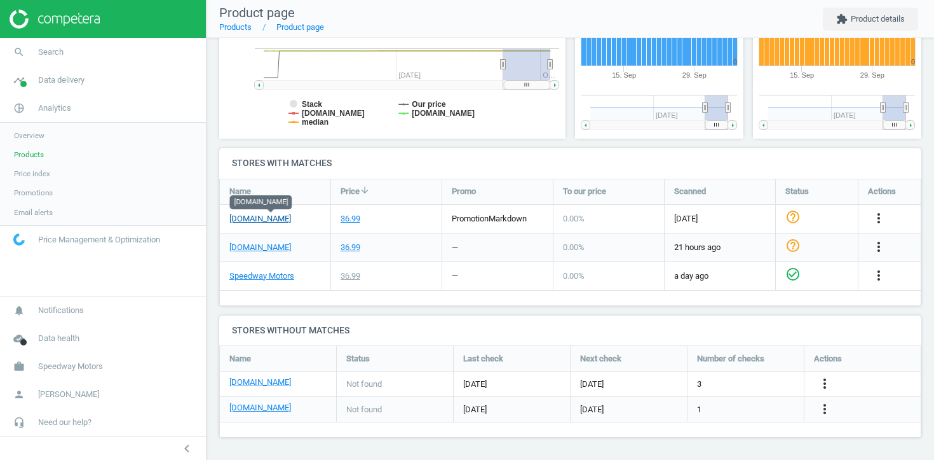
click at [286, 213] on link "classicindustries.com" at bounding box center [260, 218] width 62 height 11
click at [882, 214] on icon "more_vert" at bounding box center [878, 217] width 15 height 15
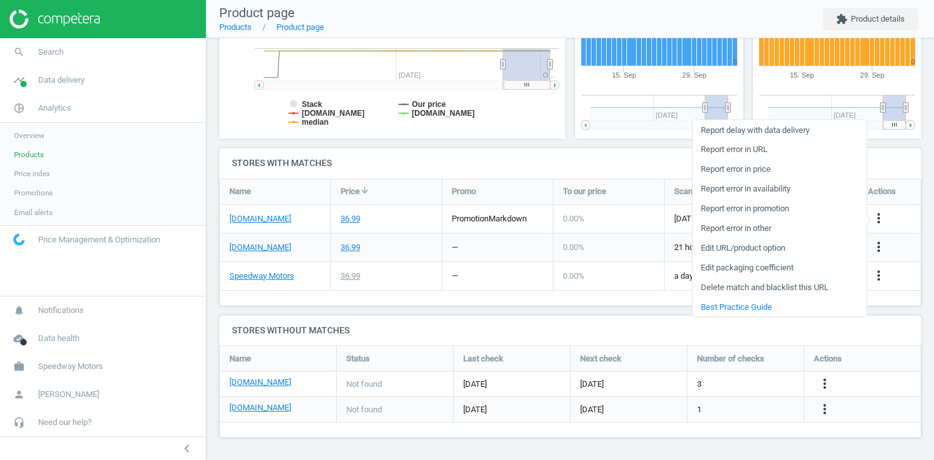
click at [793, 247] on link "Edit URL/product option" at bounding box center [780, 248] width 174 height 20
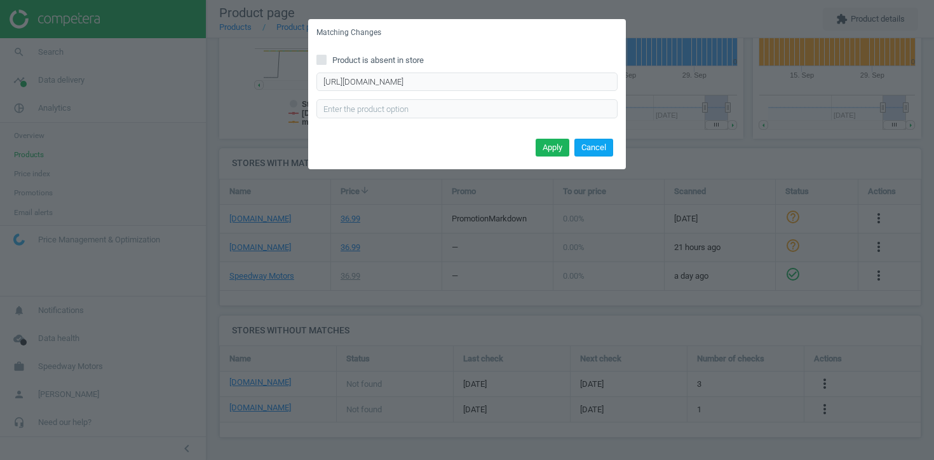
click at [600, 149] on button "Cancel" at bounding box center [594, 148] width 39 height 18
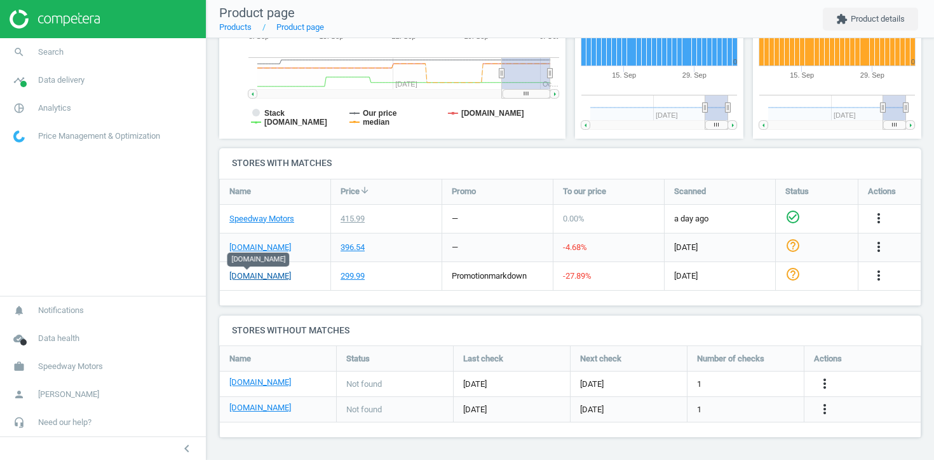
click at [243, 275] on link "[DOMAIN_NAME]" at bounding box center [260, 275] width 62 height 11
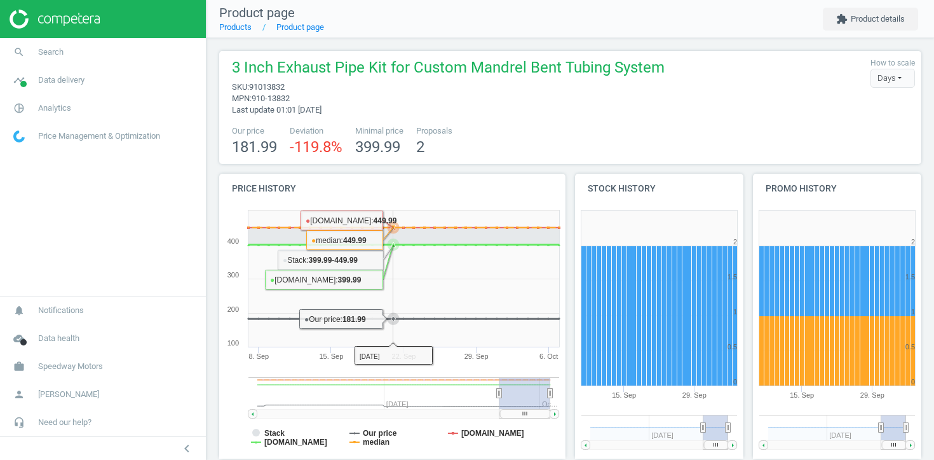
scroll to position [320, 0]
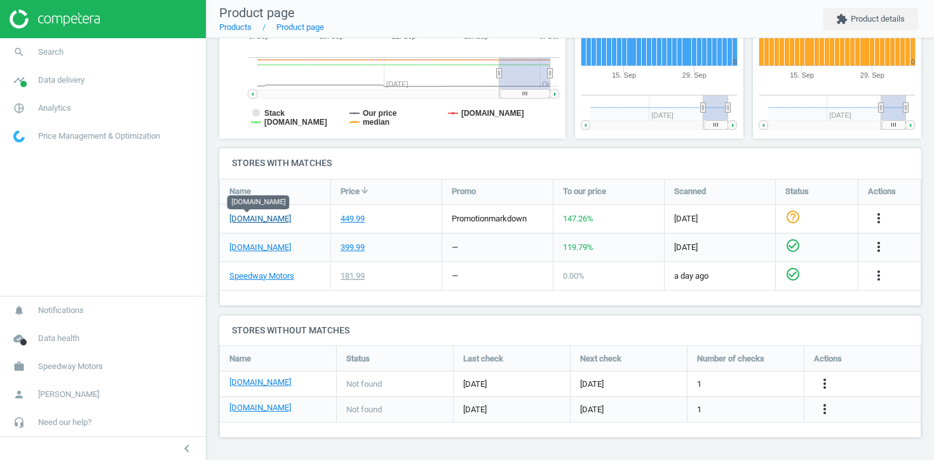
click at [258, 219] on link "[DOMAIN_NAME]" at bounding box center [260, 218] width 62 height 11
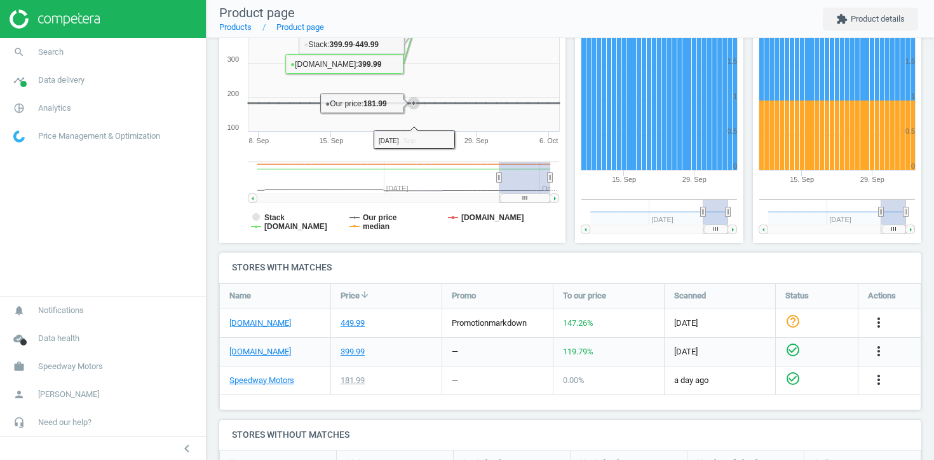
scroll to position [320, 0]
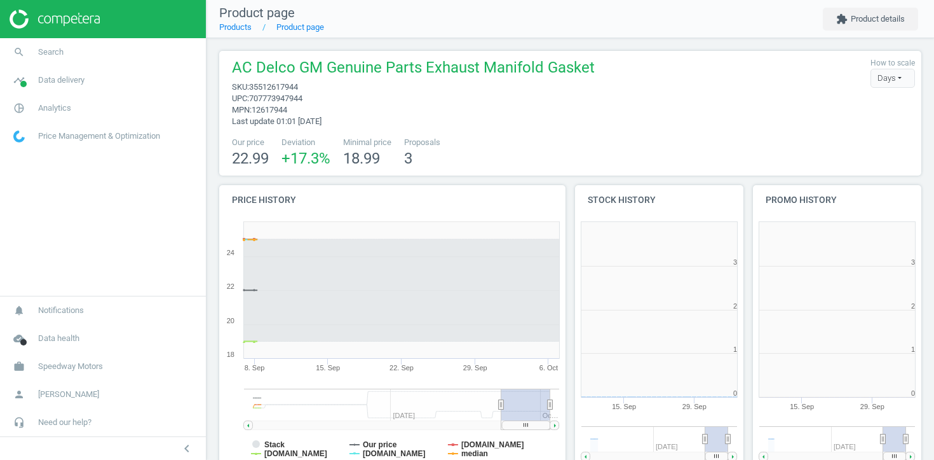
scroll to position [255, 169]
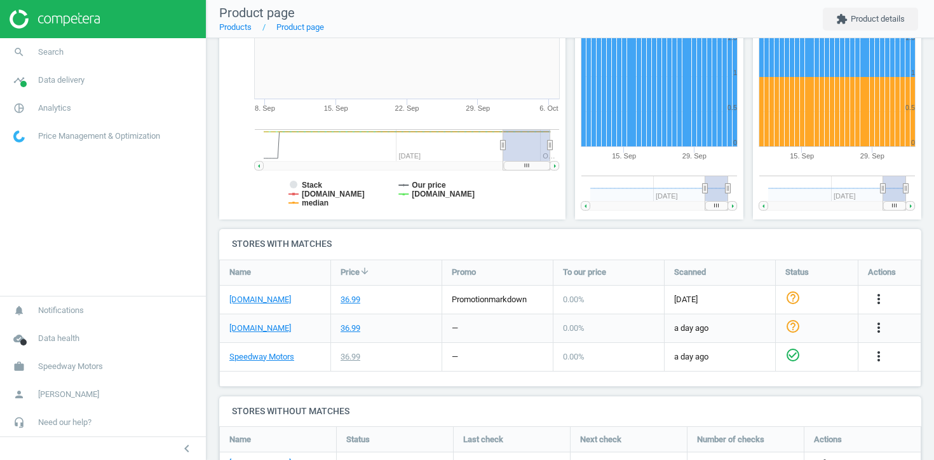
scroll to position [242, 0]
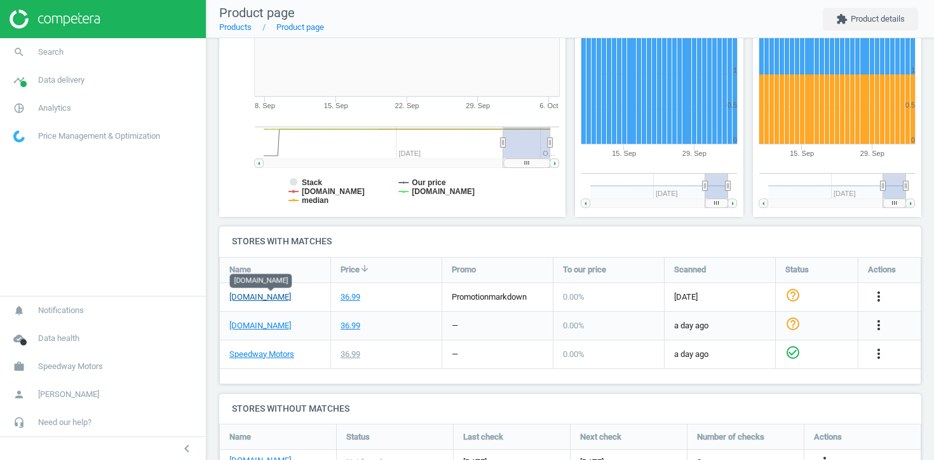
drag, startPoint x: 311, startPoint y: 299, endPoint x: 303, endPoint y: 299, distance: 7.6
drag, startPoint x: 319, startPoint y: 296, endPoint x: 220, endPoint y: 296, distance: 99.2
click at [220, 296] on div "classicindustries.com" at bounding box center [275, 297] width 111 height 28
copy link "classicindustries.com"
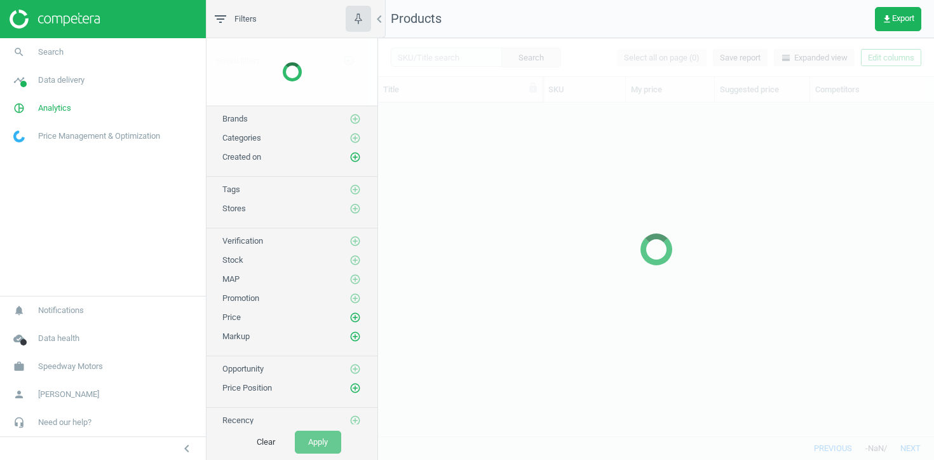
scroll to position [333, 556]
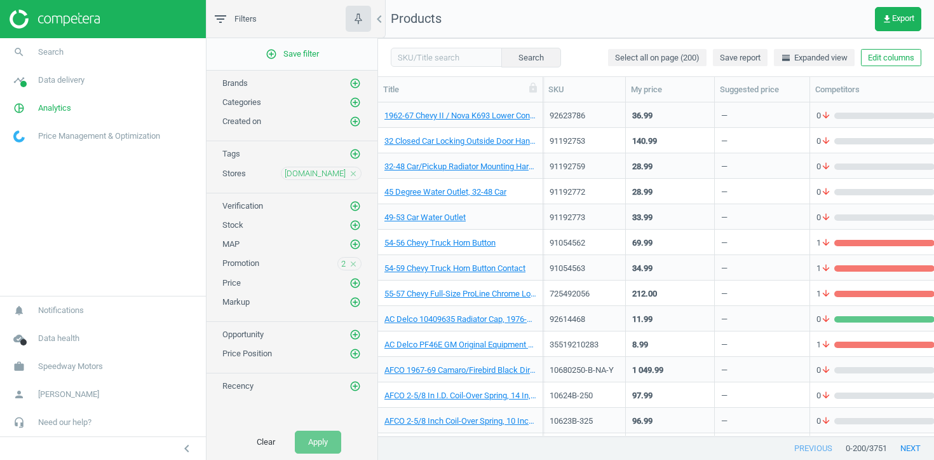
click at [352, 264] on icon "close" at bounding box center [353, 263] width 9 height 9
click at [357, 228] on icon "add_circle_outline" at bounding box center [355, 224] width 11 height 11
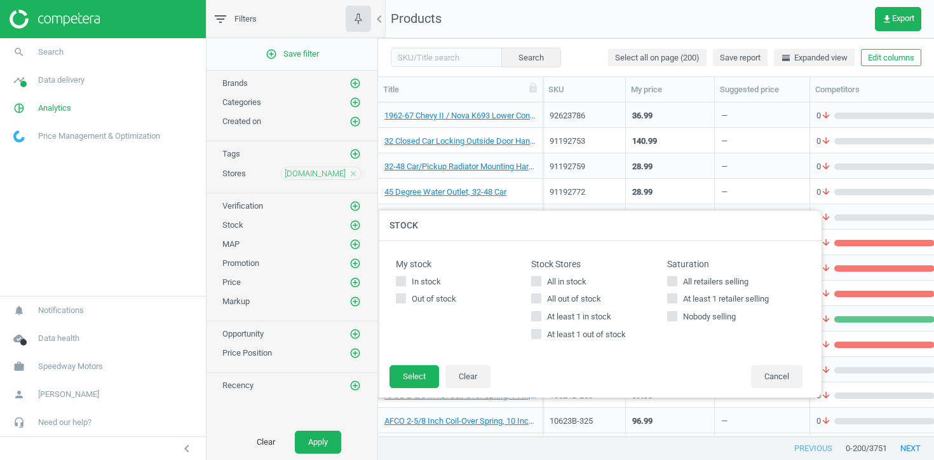
click at [585, 335] on span "At least 1 out of stock" at bounding box center [587, 334] width 84 height 11
click at [541, 335] on input "At least 1 out of stock" at bounding box center [537, 334] width 8 height 8
checkbox input "true"
drag, startPoint x: 403, startPoint y: 377, endPoint x: 362, endPoint y: 428, distance: 66.0
click at [403, 378] on button "Select" at bounding box center [415, 376] width 50 height 23
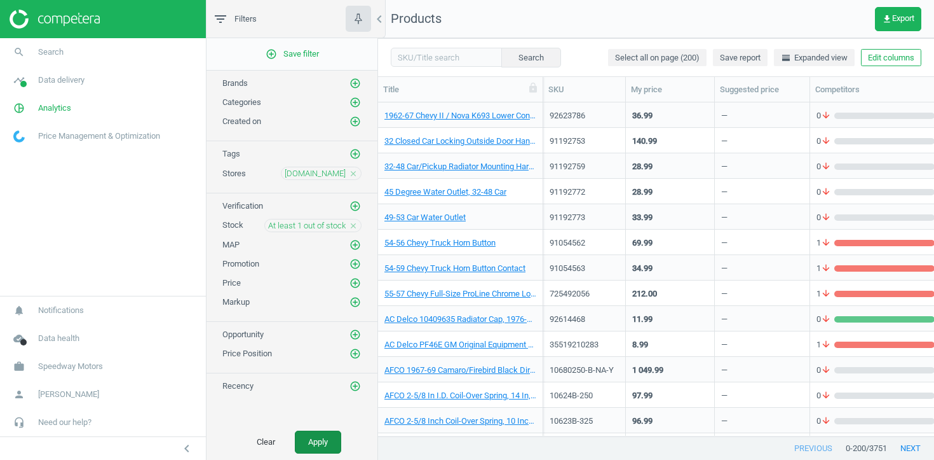
click at [333, 444] on button "Apply" at bounding box center [318, 441] width 46 height 23
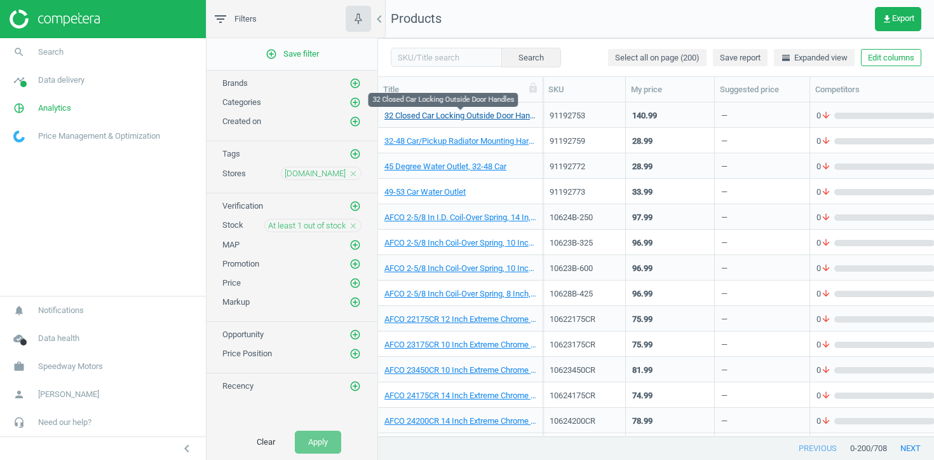
click at [486, 114] on link "32 Closed Car Locking Outside Door Handles" at bounding box center [461, 115] width 152 height 11
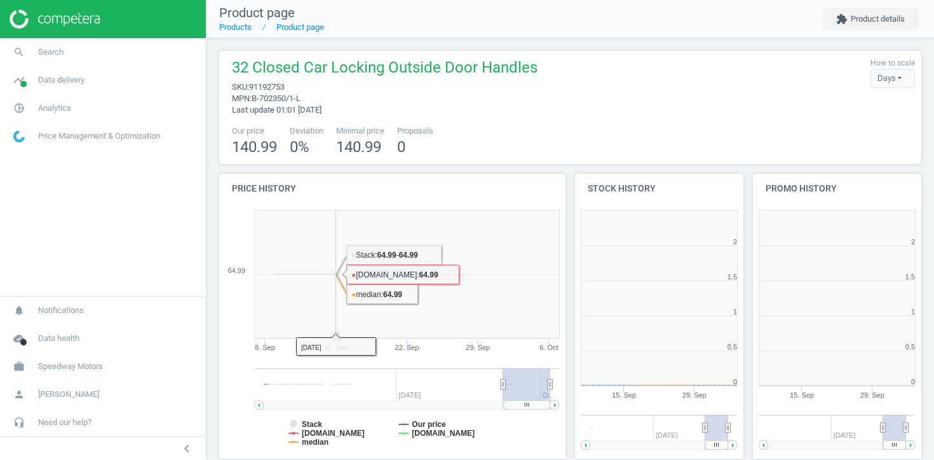
scroll to position [255, 169]
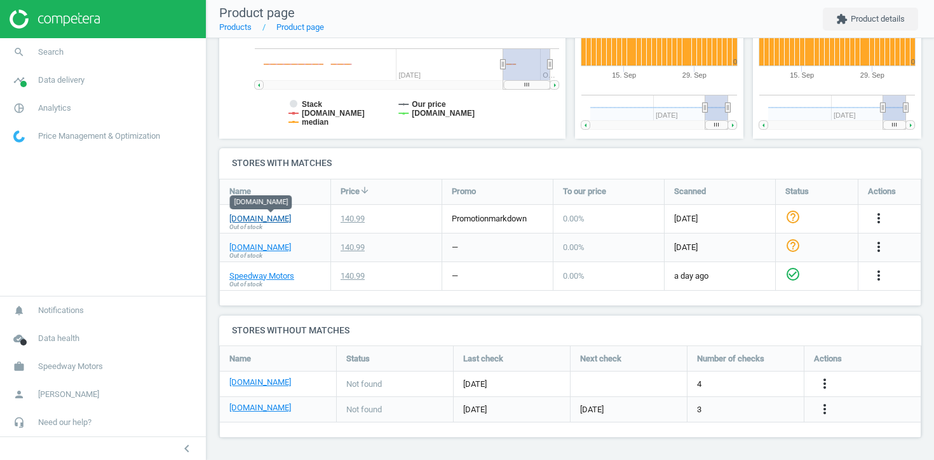
click at [279, 218] on link "classicindustries.com" at bounding box center [260, 218] width 62 height 11
click at [278, 247] on link "summitracing.com" at bounding box center [260, 247] width 62 height 11
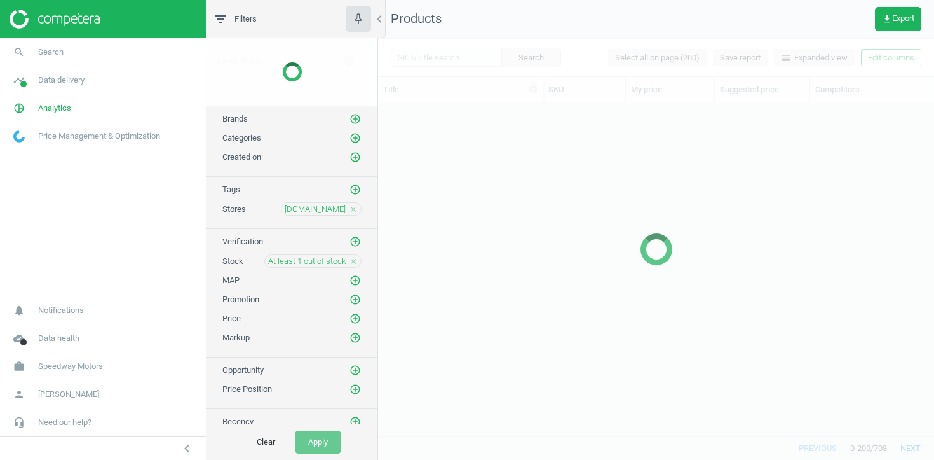
scroll to position [333, 556]
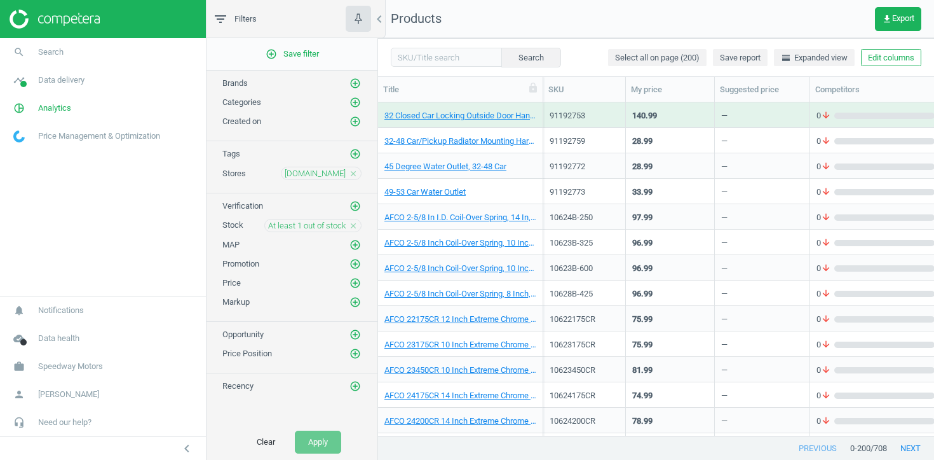
click at [354, 173] on icon "close" at bounding box center [353, 173] width 9 height 9
click at [354, 173] on icon "add_circle_outline" at bounding box center [355, 172] width 11 height 11
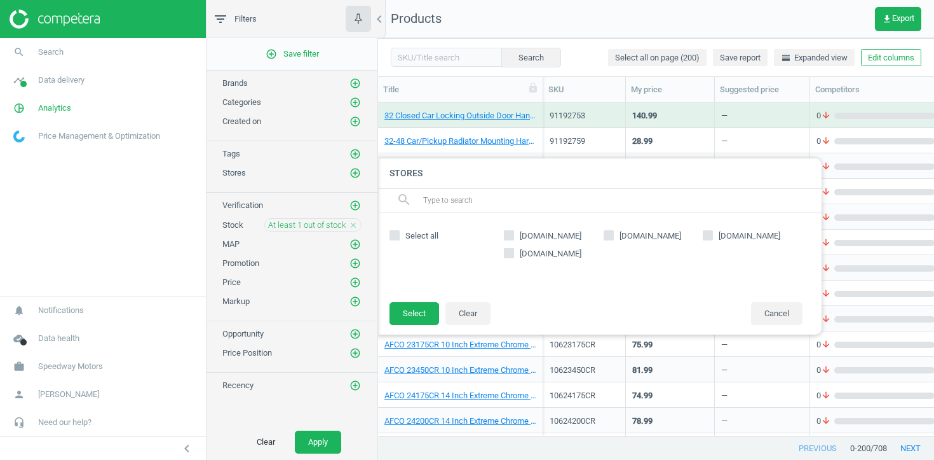
click at [351, 226] on icon "close" at bounding box center [353, 225] width 9 height 9
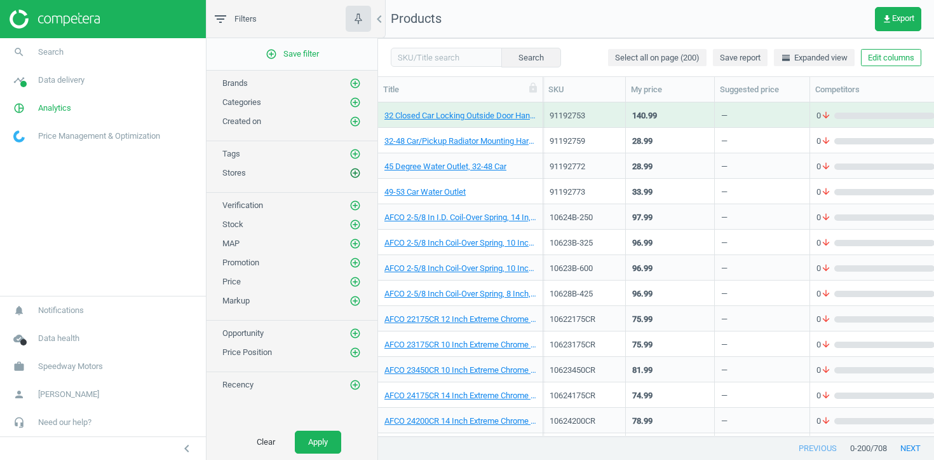
click at [353, 172] on icon "add_circle_outline" at bounding box center [355, 172] width 11 height 11
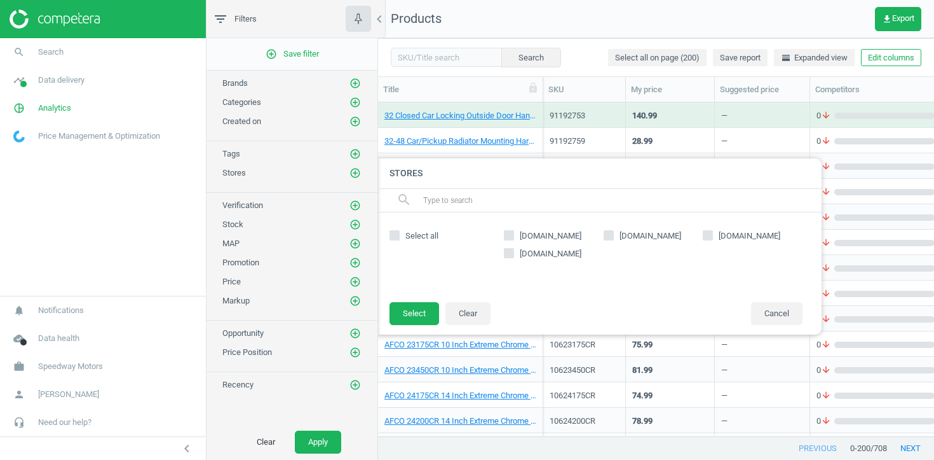
drag, startPoint x: 819, startPoint y: 316, endPoint x: 795, endPoint y: 316, distance: 23.5
click at [815, 316] on div "Stores search Select all summitracing.com jegs.com pitstopusa.com classicindust…" at bounding box center [603, 246] width 450 height 189
click at [787, 316] on button "Cancel" at bounding box center [776, 313] width 51 height 23
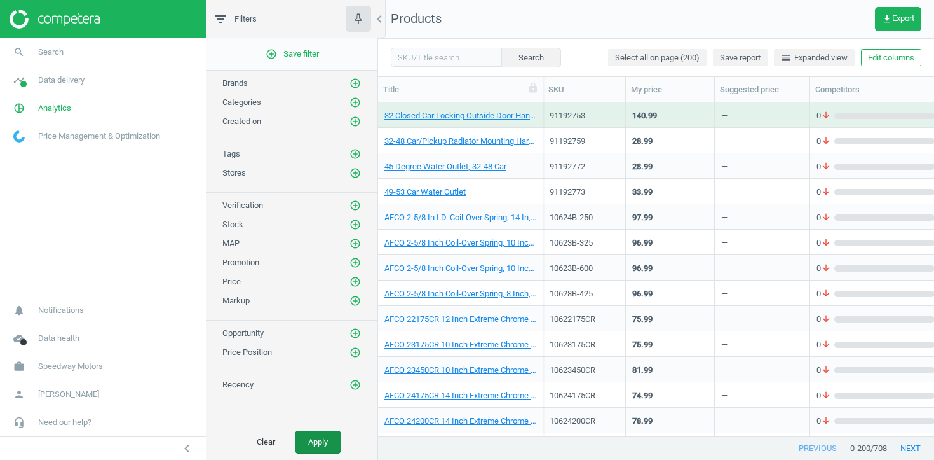
click at [322, 441] on button "Apply" at bounding box center [318, 441] width 46 height 23
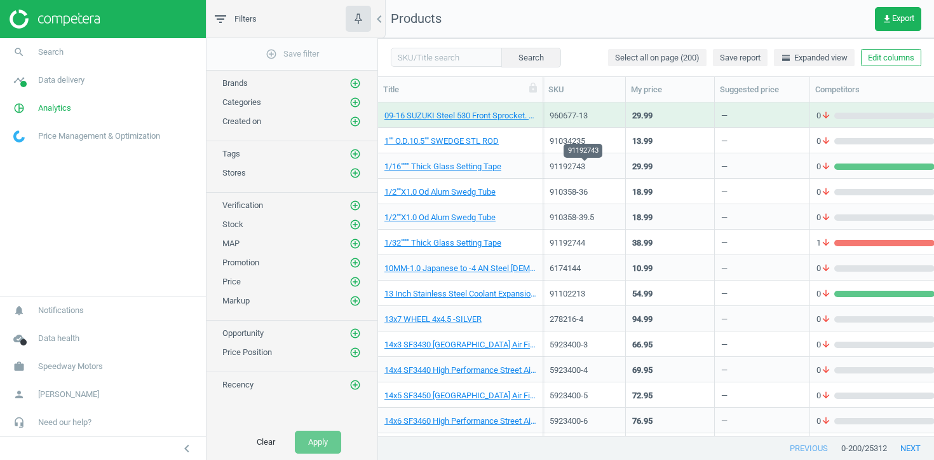
click at [603, 167] on div "91192743" at bounding box center [584, 166] width 69 height 11
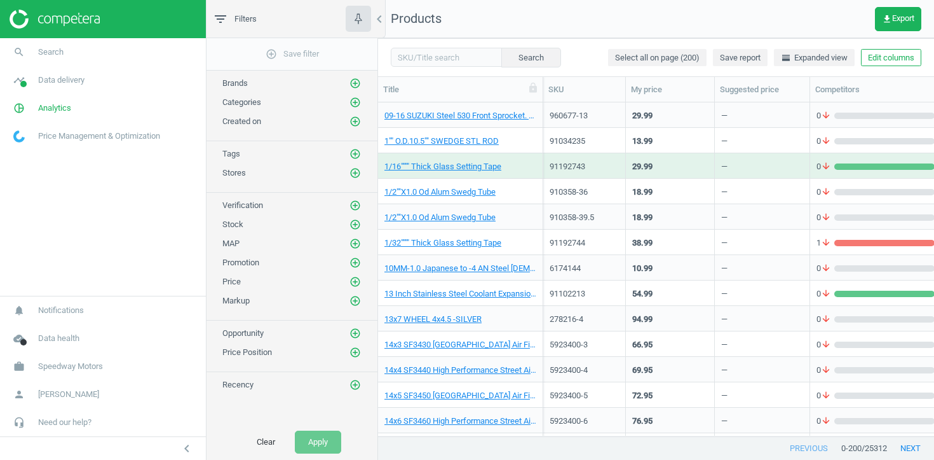
click at [603, 167] on div "91192743" at bounding box center [584, 166] width 69 height 11
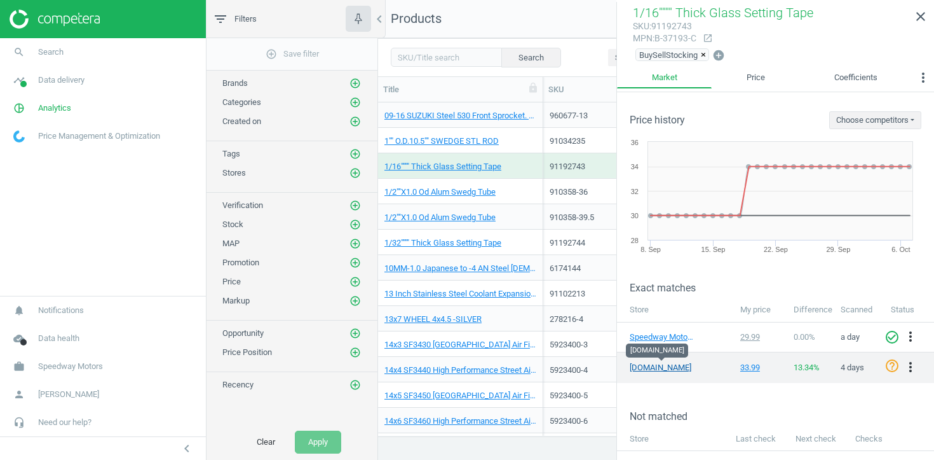
click at [659, 363] on link "summitracing.com" at bounding box center [662, 367] width 64 height 11
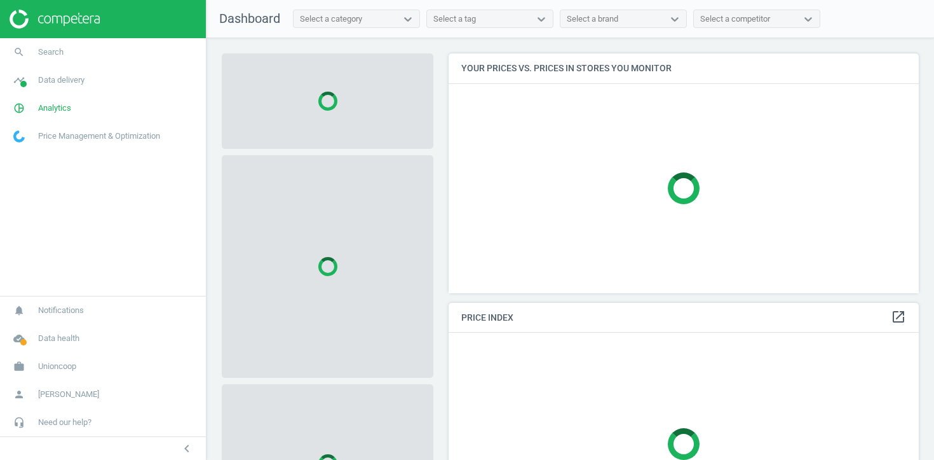
scroll to position [240, 471]
